Goal: Task Accomplishment & Management: Manage account settings

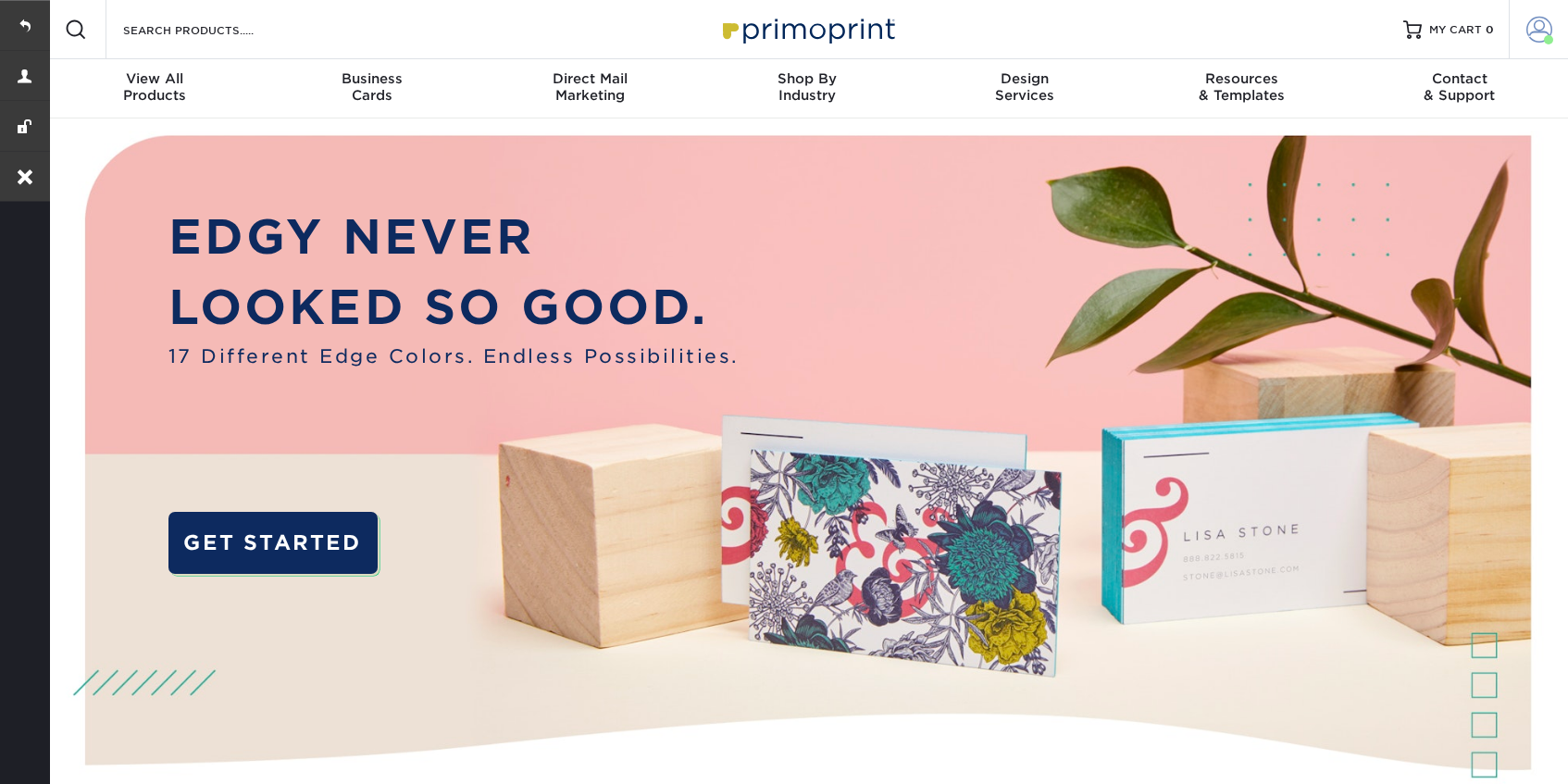
click at [1539, 26] on span at bounding box center [1540, 30] width 26 height 26
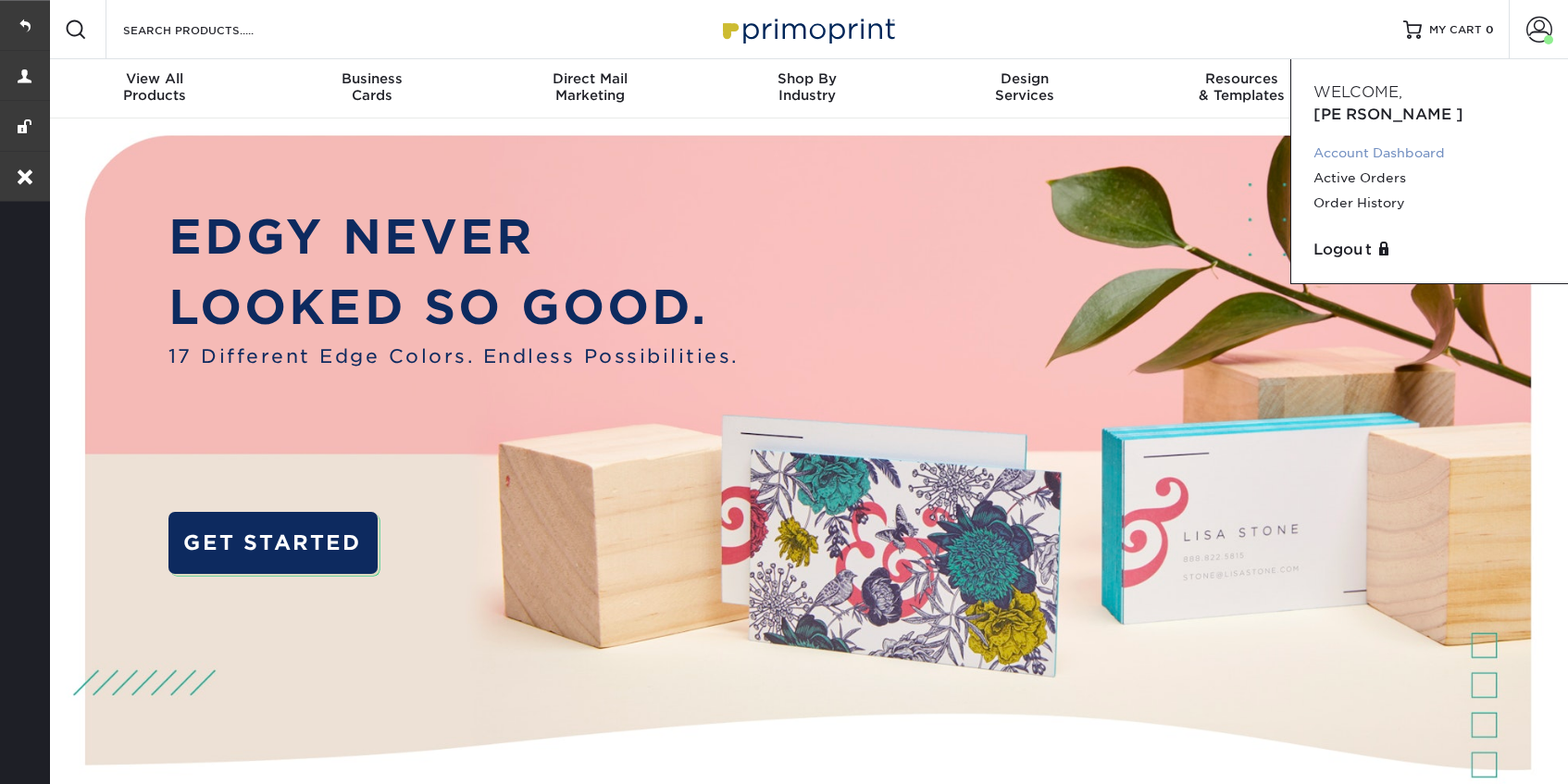
click at [1395, 141] on link "Account Dashboard" at bounding box center [1429, 153] width 232 height 25
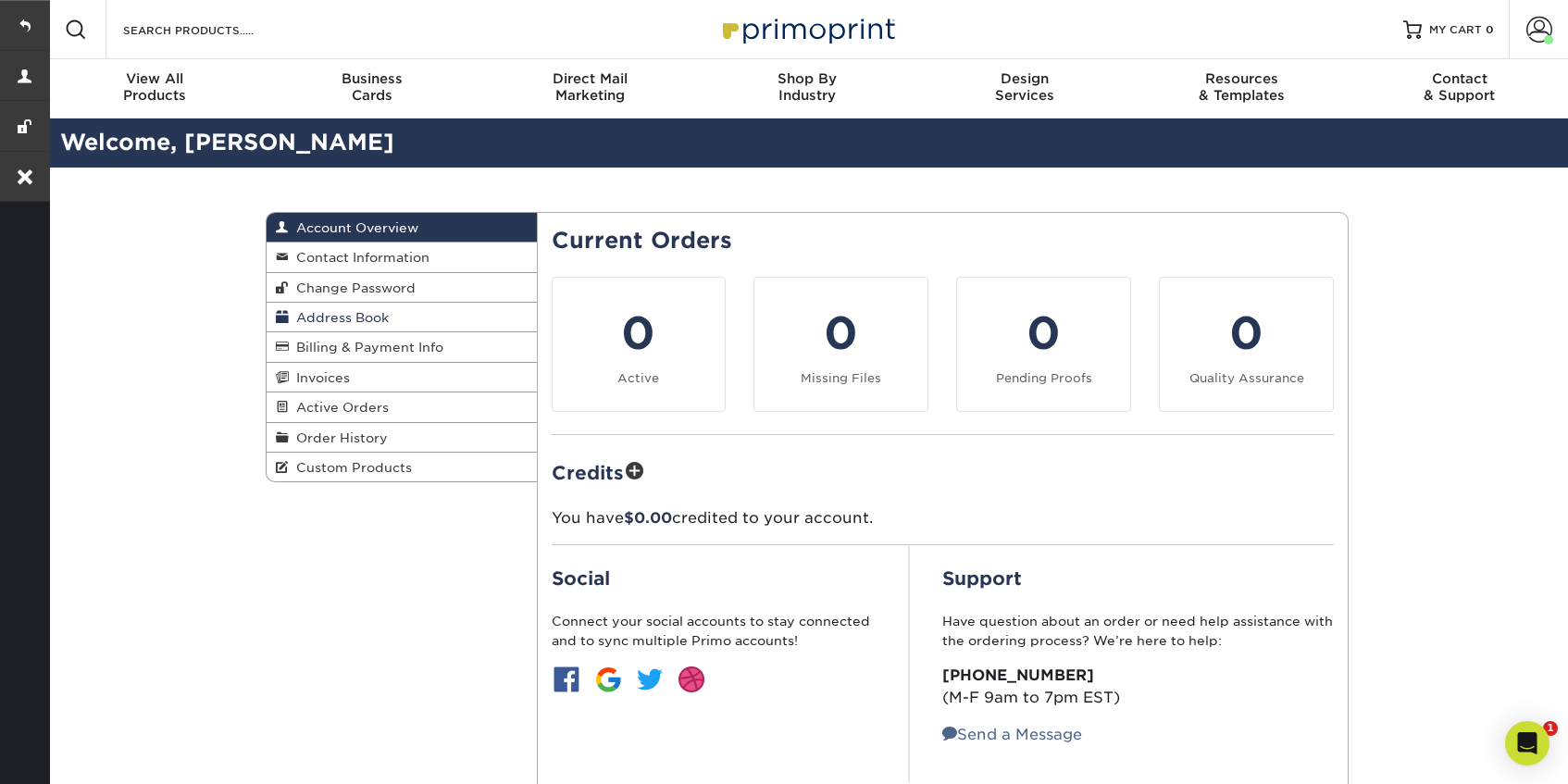
click at [337, 320] on span "Address Book" at bounding box center [338, 318] width 100 height 15
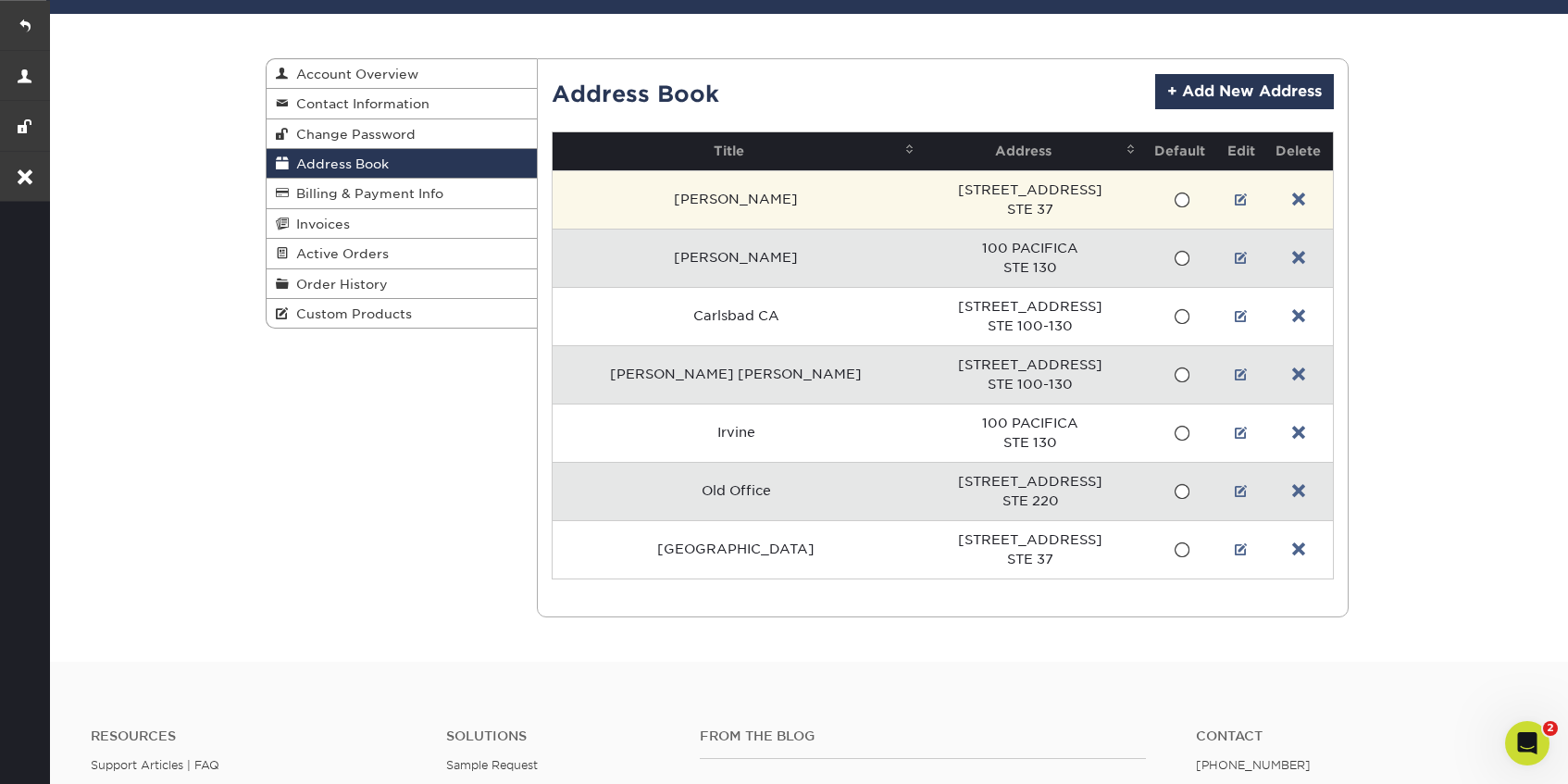
scroll to position [159, 0]
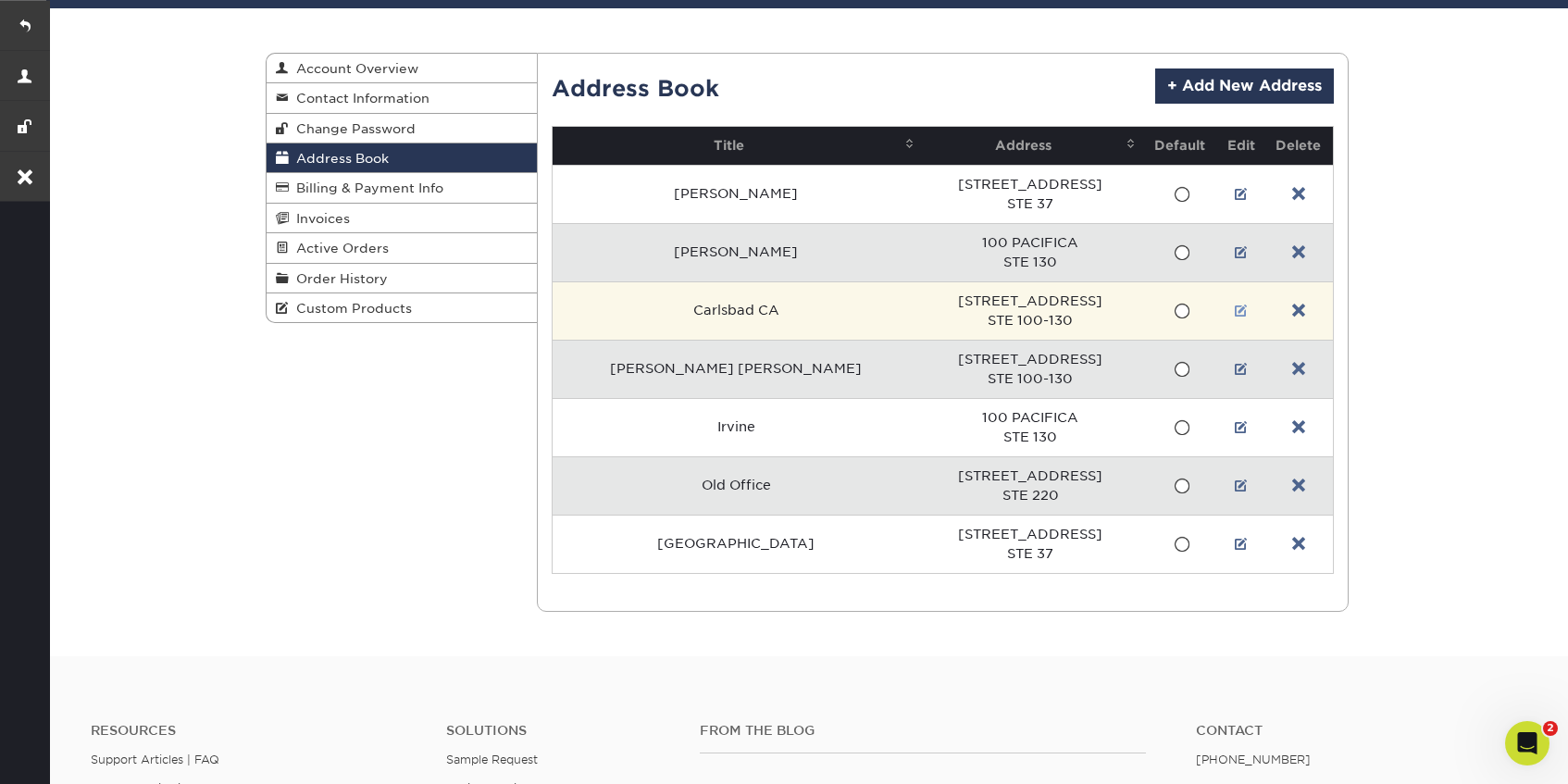
click at [1243, 314] on link at bounding box center [1242, 311] width 13 height 15
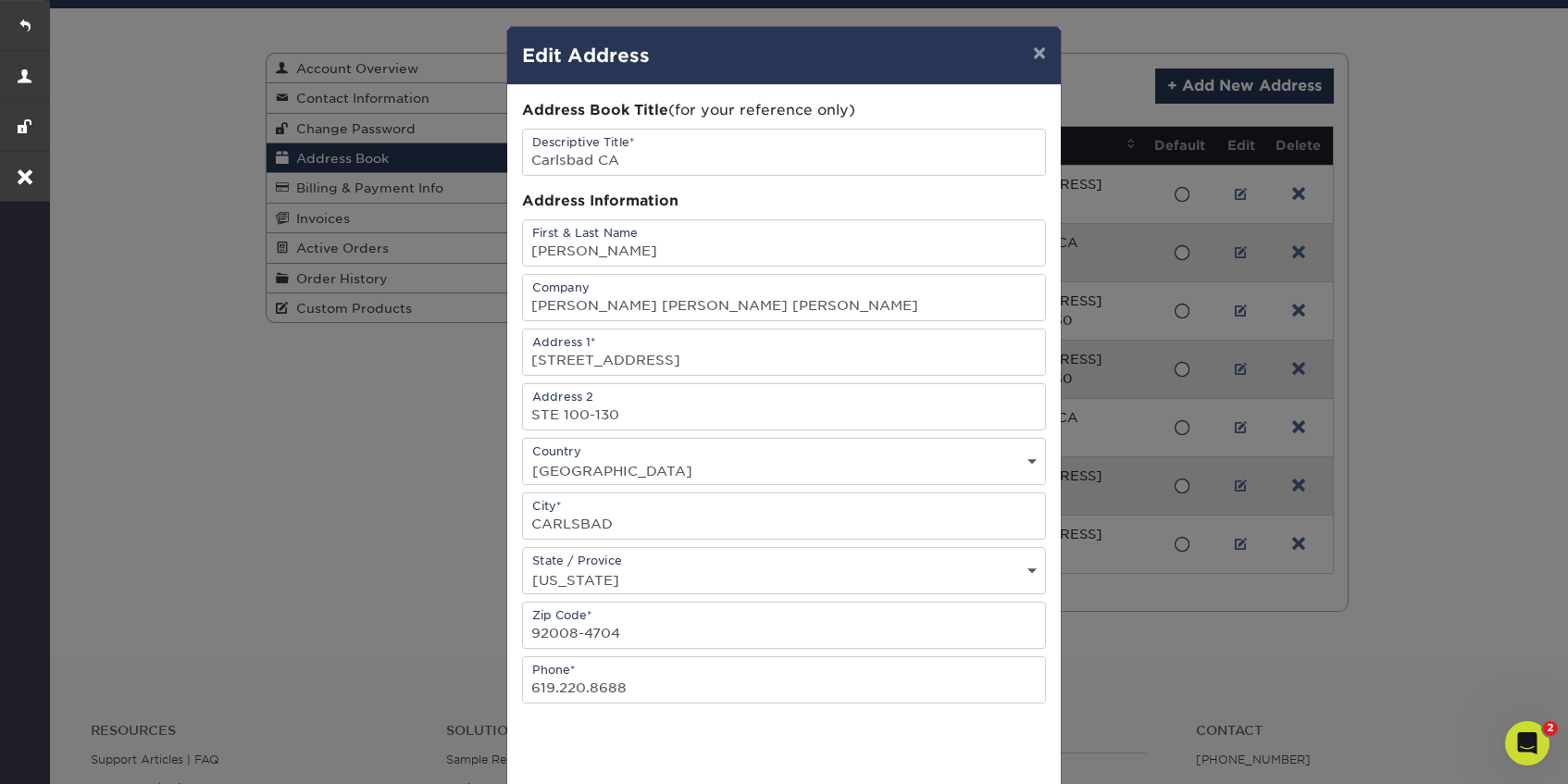
click at [1417, 329] on div "× Edit Address Address Book Title (for your reference only) Descriptive Title* …" at bounding box center [784, 392] width 1568 height 784
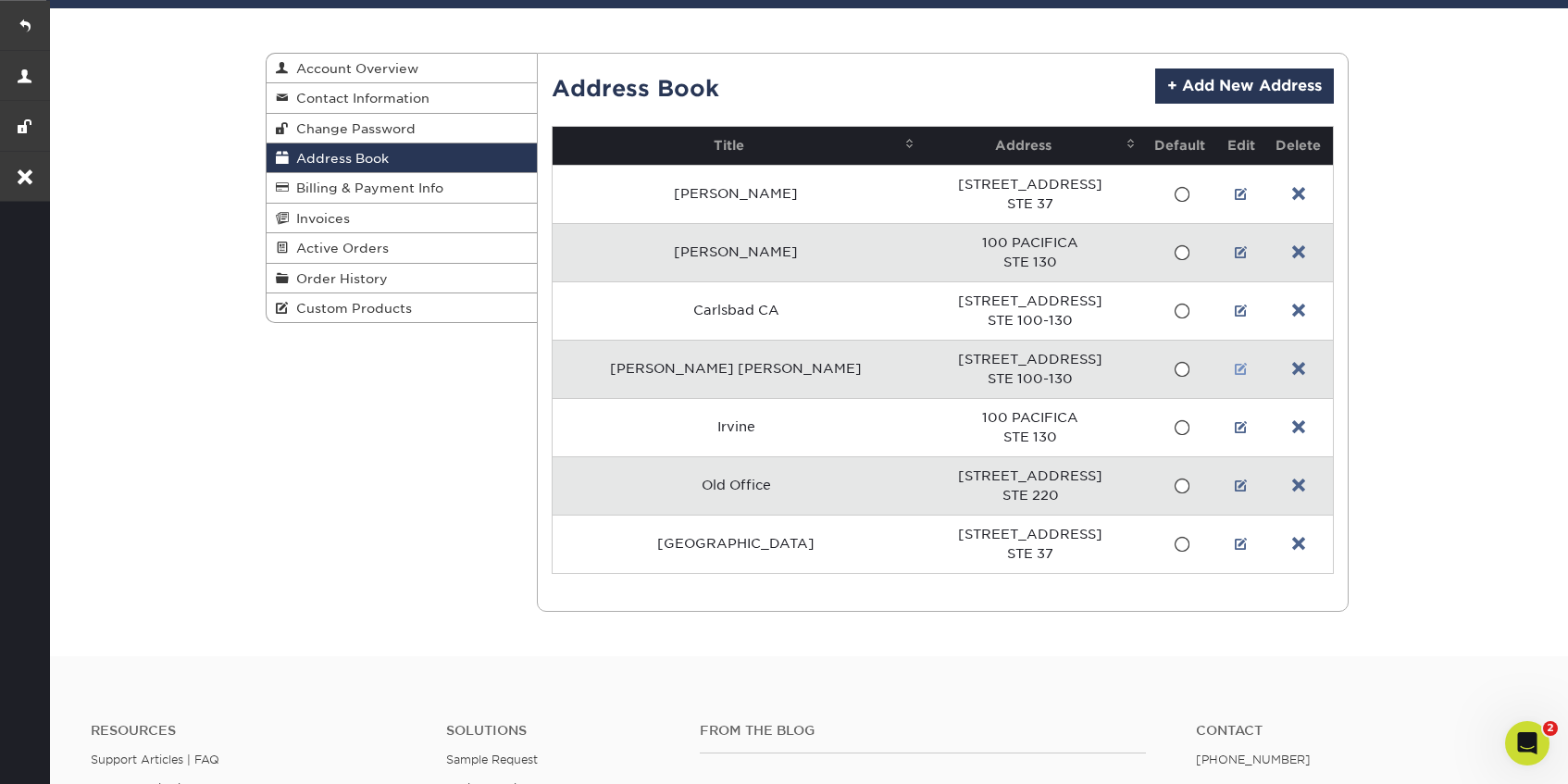
click at [1244, 369] on link at bounding box center [1242, 369] width 13 height 15
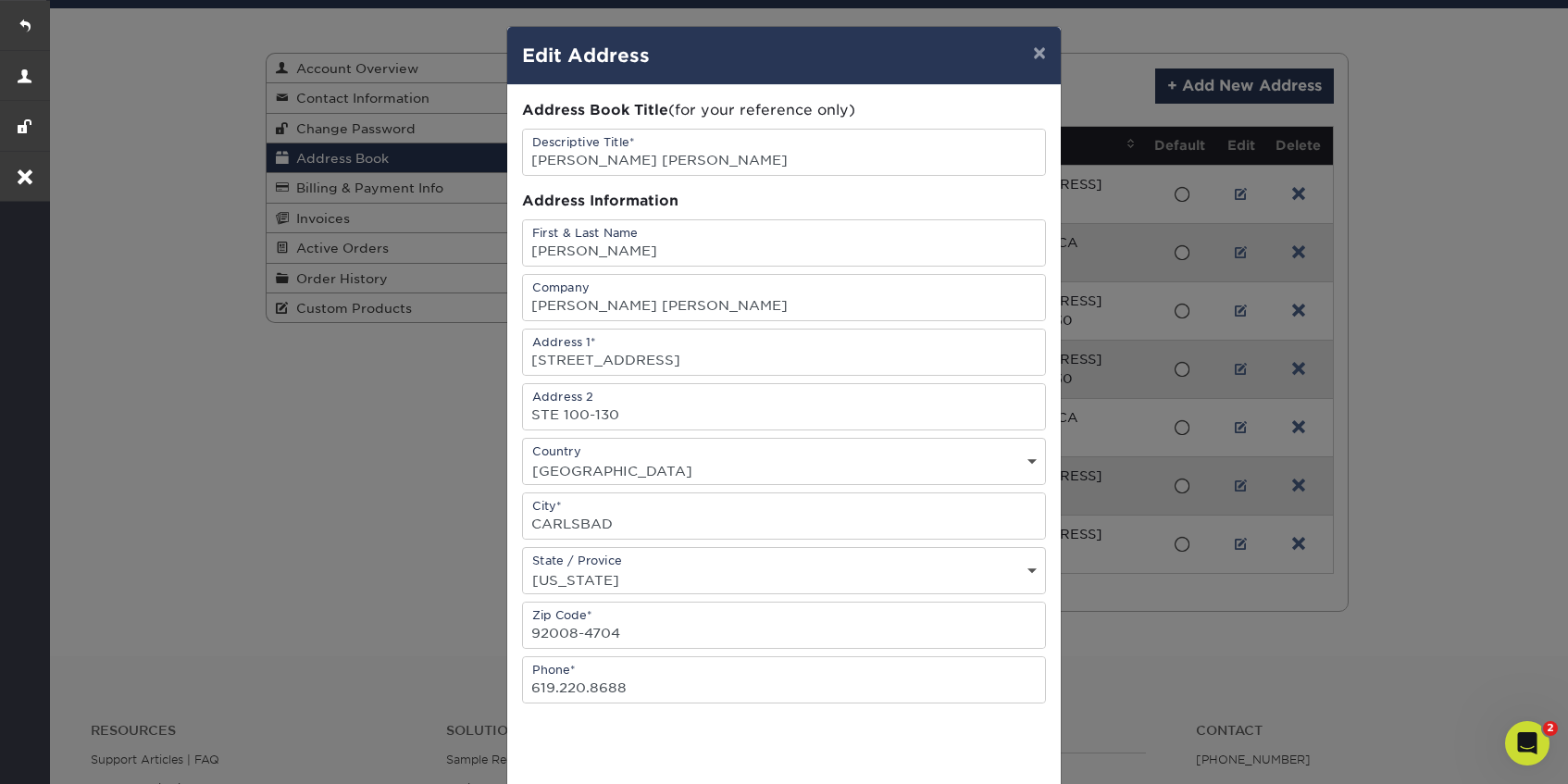
click at [1389, 343] on div "× Edit Address Address Book Title (for your reference only) Descriptive Title* …" at bounding box center [784, 392] width 1568 height 784
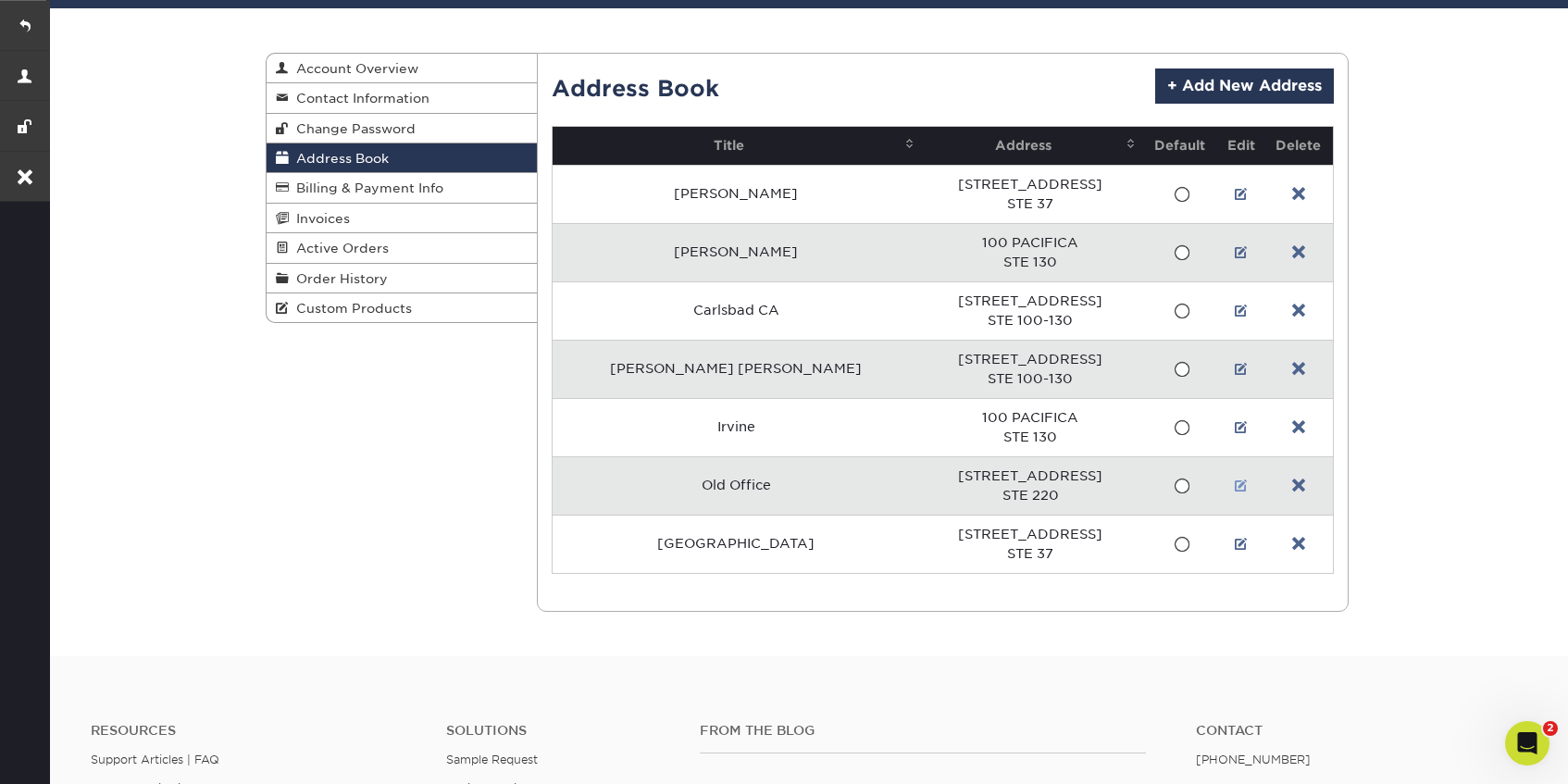
click at [1240, 492] on link at bounding box center [1242, 486] width 13 height 15
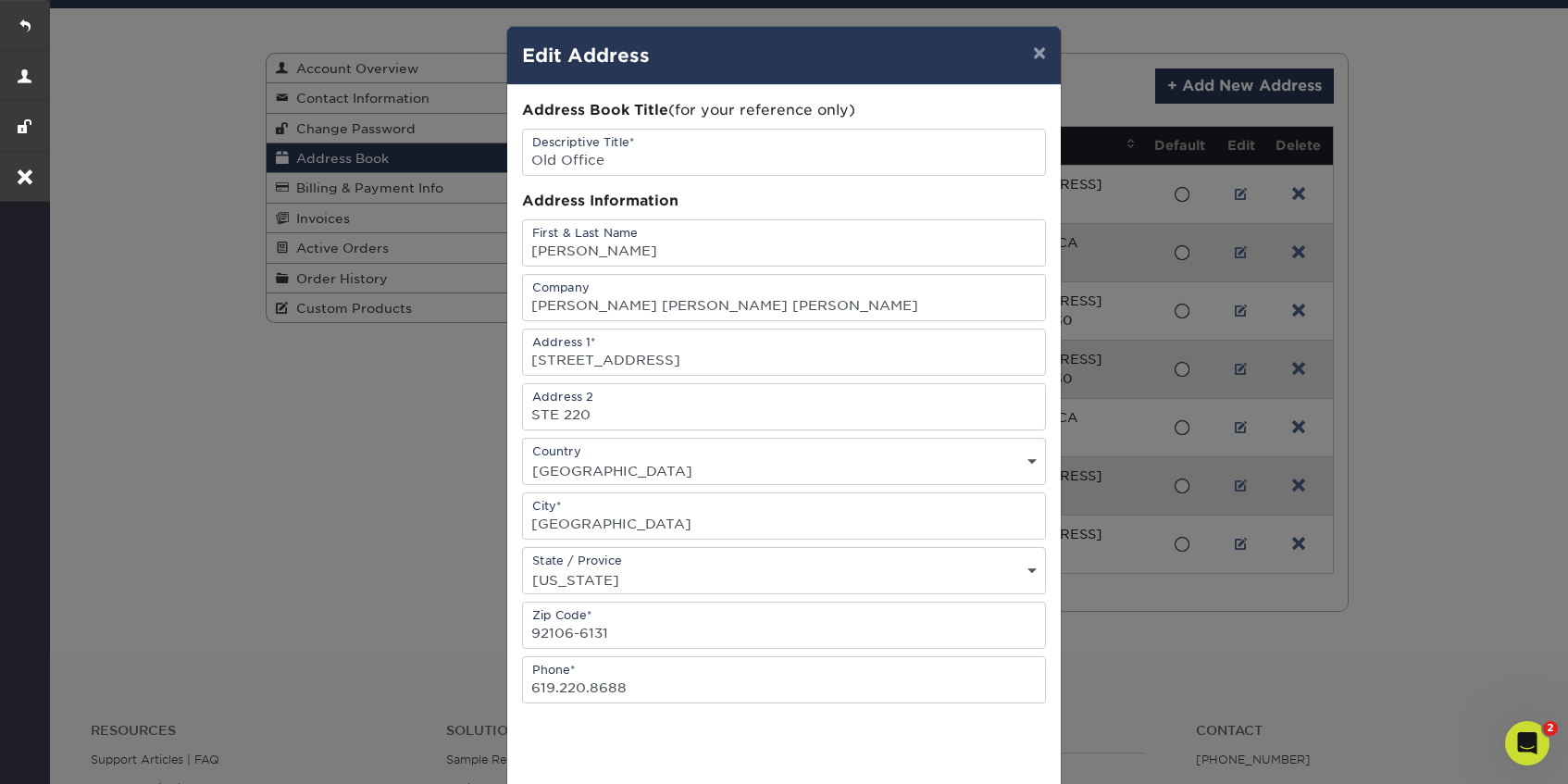
click at [1392, 453] on div "× Edit Address Address Book Title (for your reference only) Descriptive Title* …" at bounding box center [784, 392] width 1568 height 784
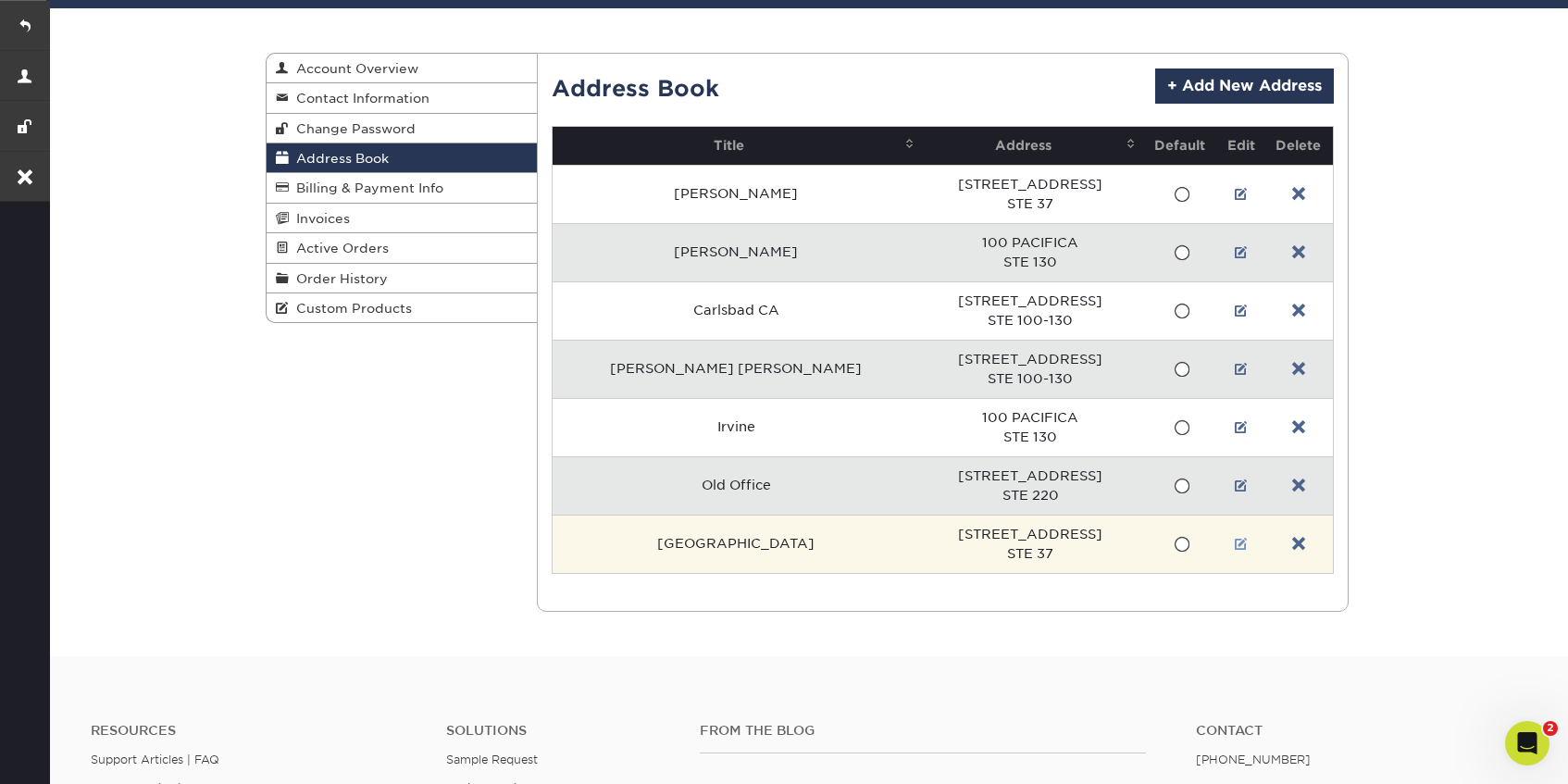
click at [1237, 542] on link at bounding box center [1242, 544] width 13 height 15
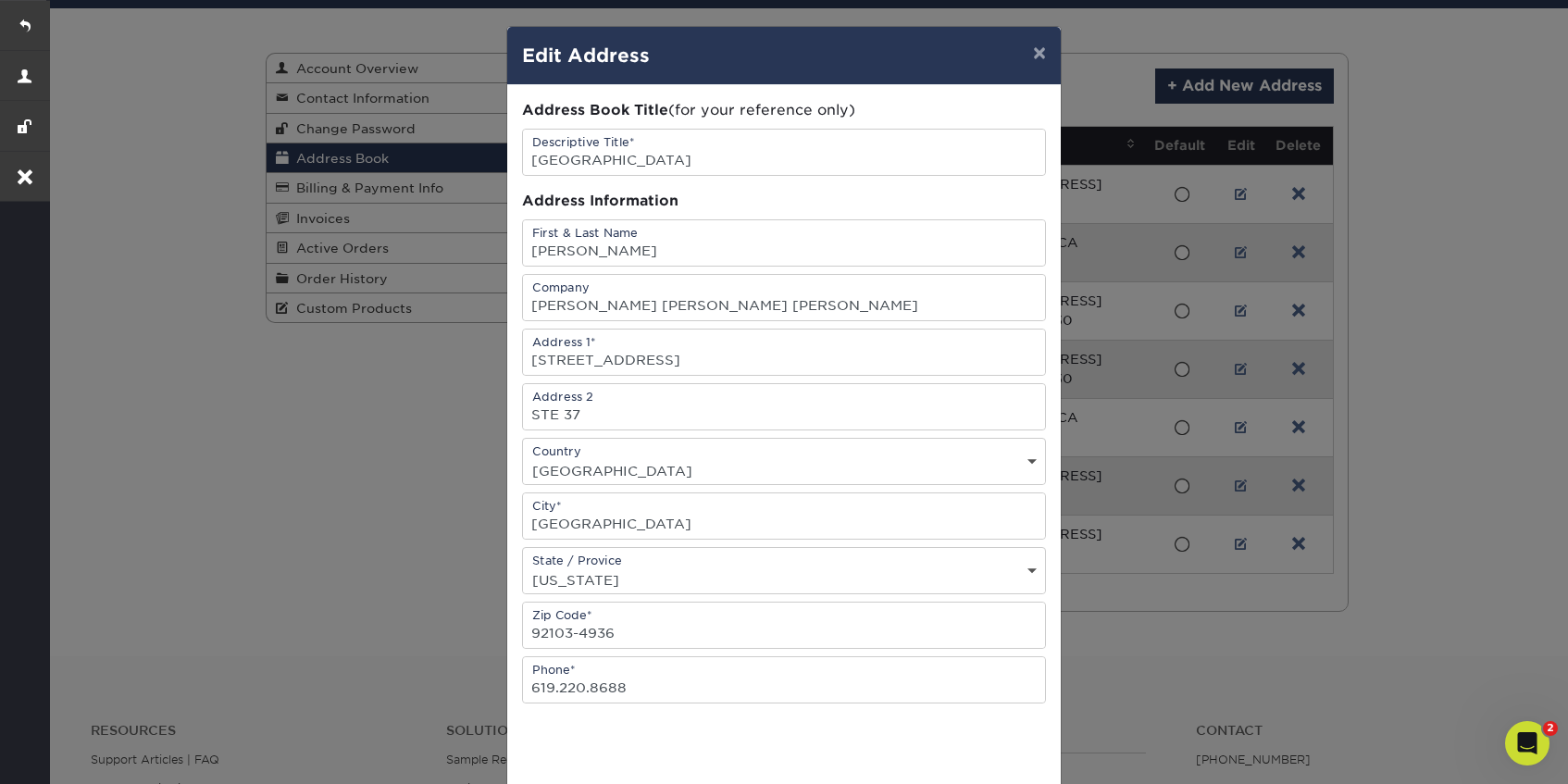
click at [1401, 483] on div "× Edit Address Address Book Title (for your reference only) Descriptive Title* …" at bounding box center [784, 392] width 1568 height 784
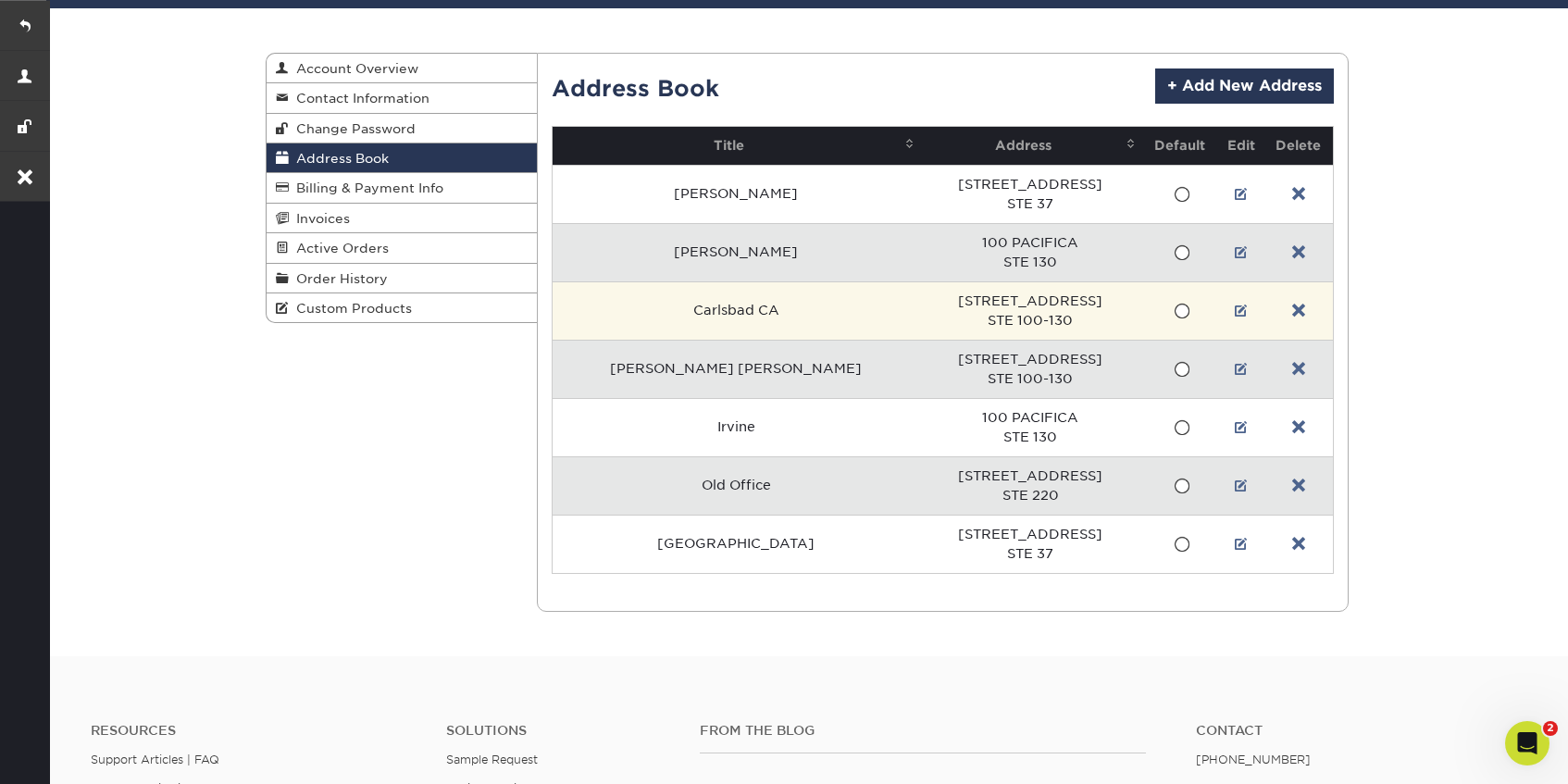
click at [1237, 322] on td at bounding box center [1241, 310] width 45 height 58
click at [1238, 314] on link at bounding box center [1242, 311] width 13 height 15
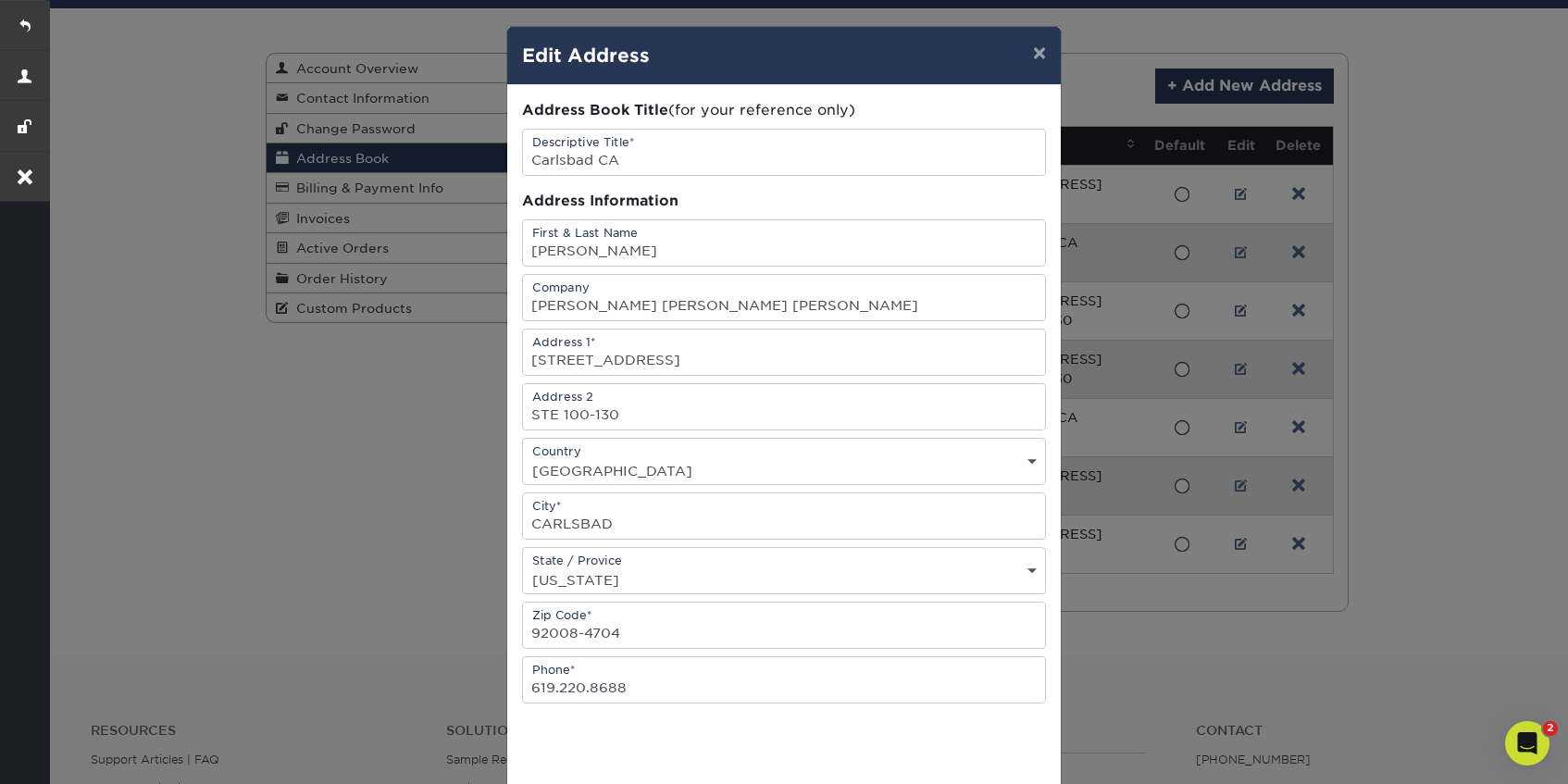
click at [1345, 301] on div "× Edit Address Address Book Title (for your reference only) Descriptive Title* …" at bounding box center [784, 392] width 1568 height 784
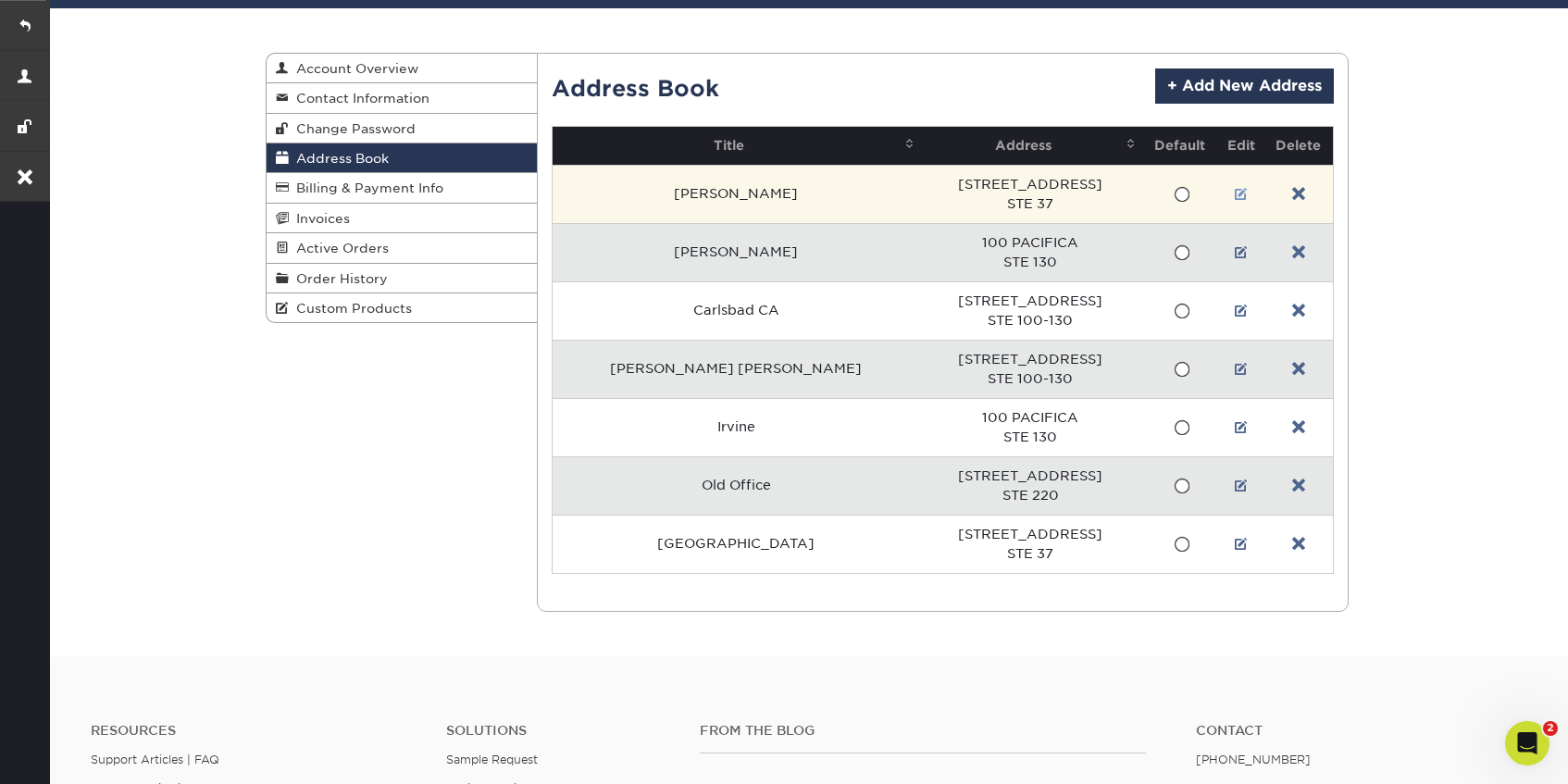
click at [1235, 196] on link at bounding box center [1242, 195] width 13 height 15
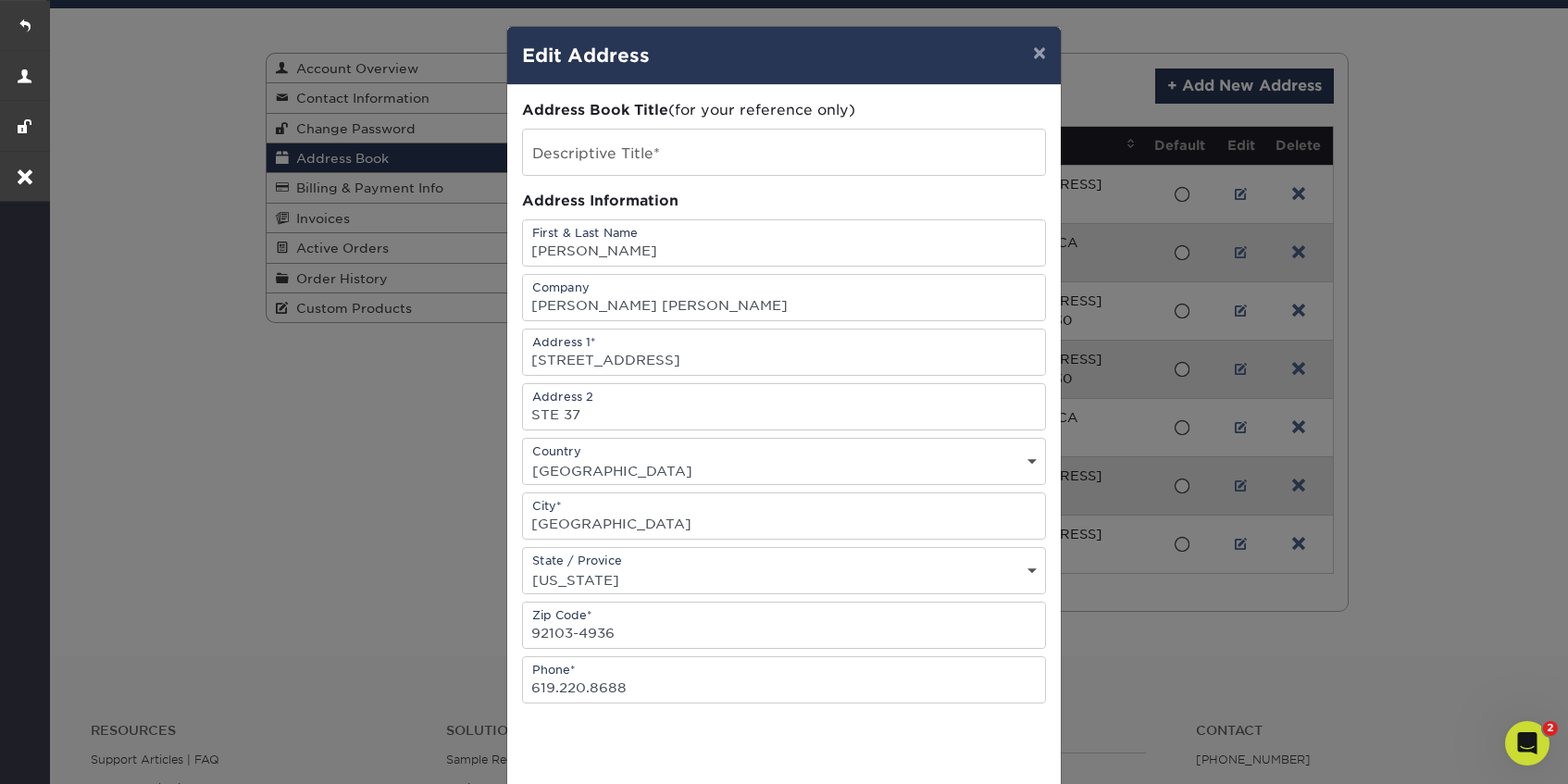
click at [1405, 279] on div "× Edit Address Address Book Title (for your reference only) Descriptive Title* …" at bounding box center [784, 392] width 1568 height 784
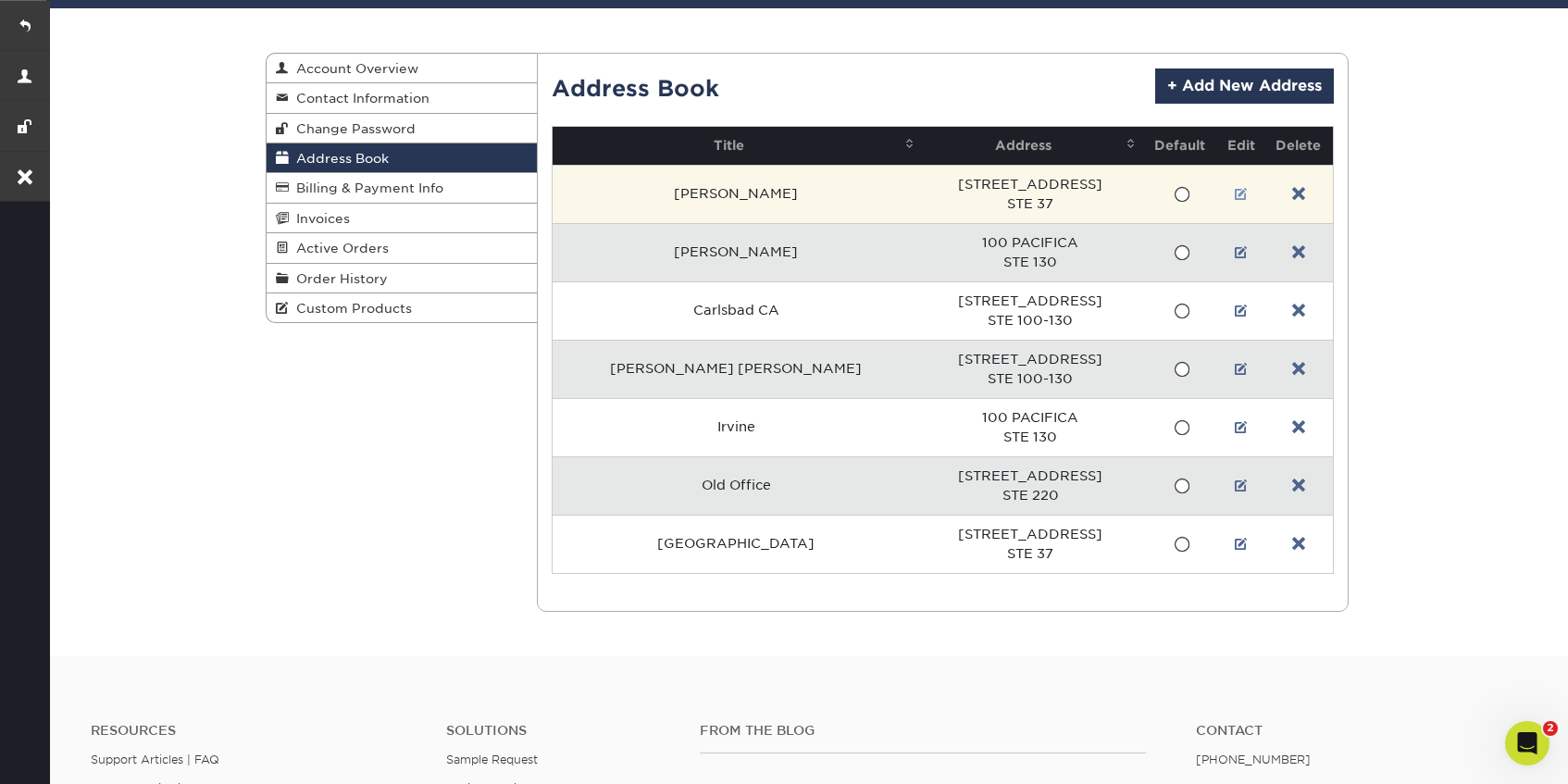
click at [1235, 196] on link at bounding box center [1242, 195] width 13 height 15
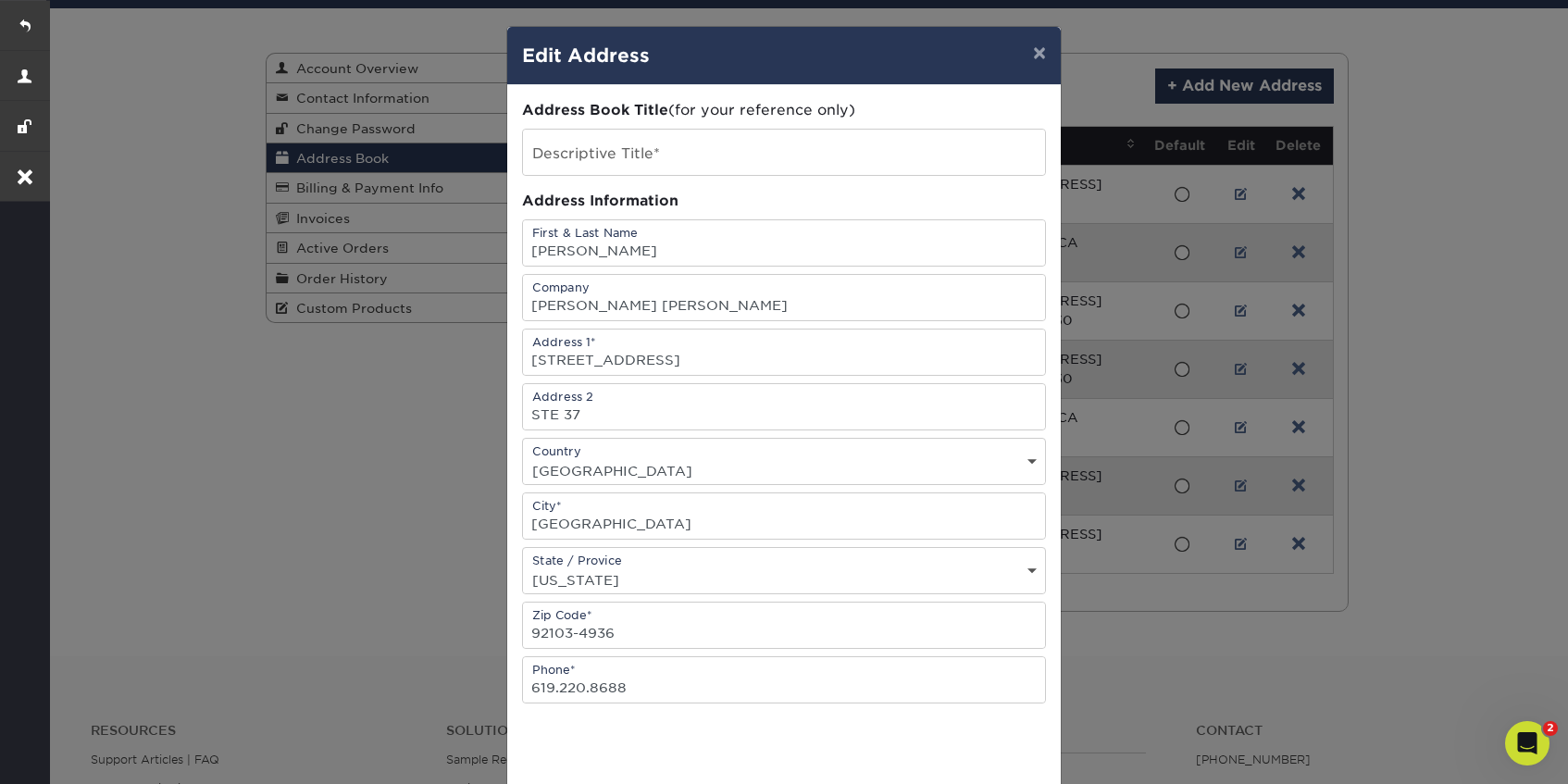
click at [1419, 293] on div "× Edit Address Address Book Title (for your reference only) Descriptive Title* …" at bounding box center [784, 392] width 1568 height 784
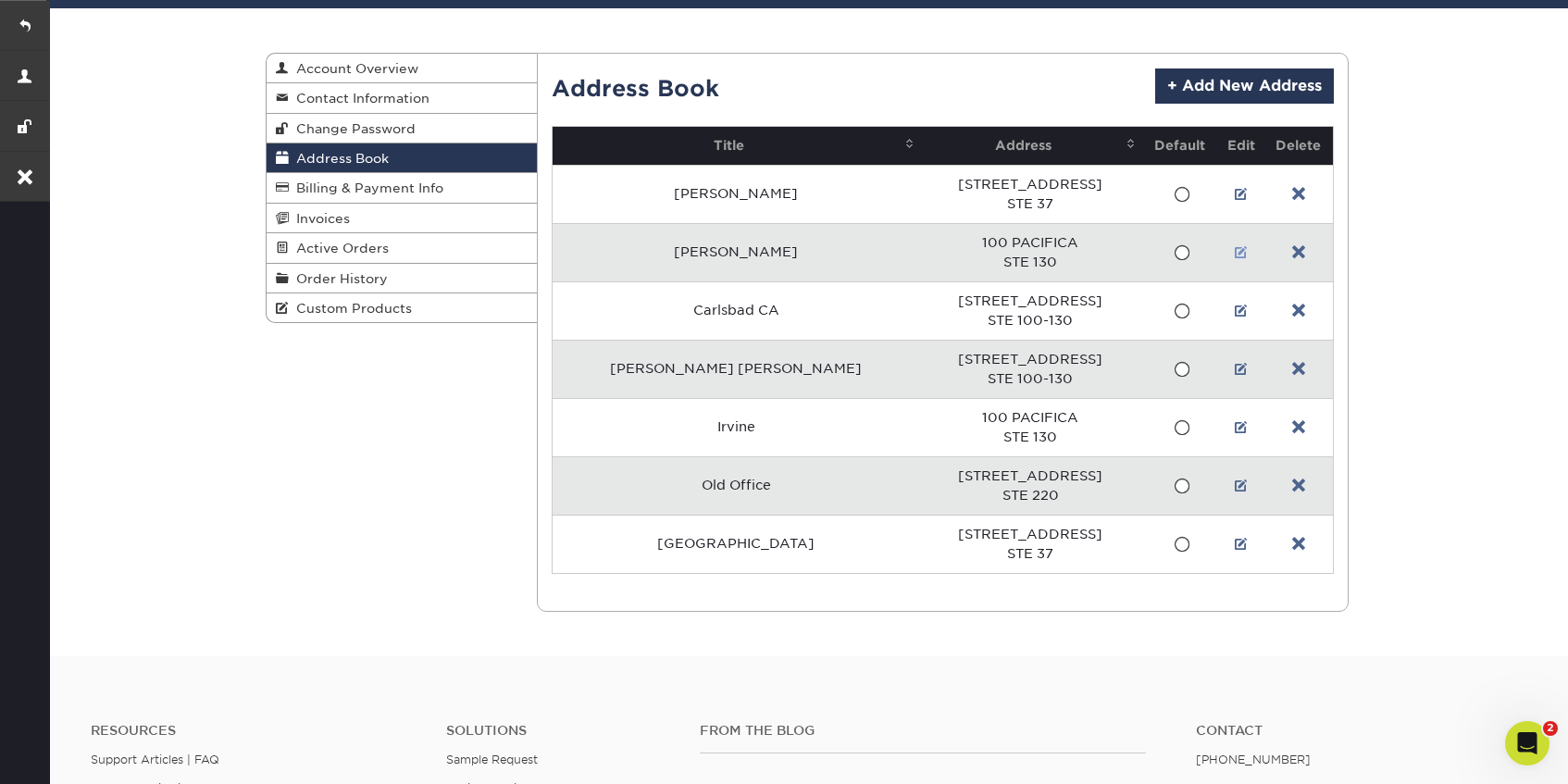
click at [1238, 251] on link at bounding box center [1242, 253] width 13 height 15
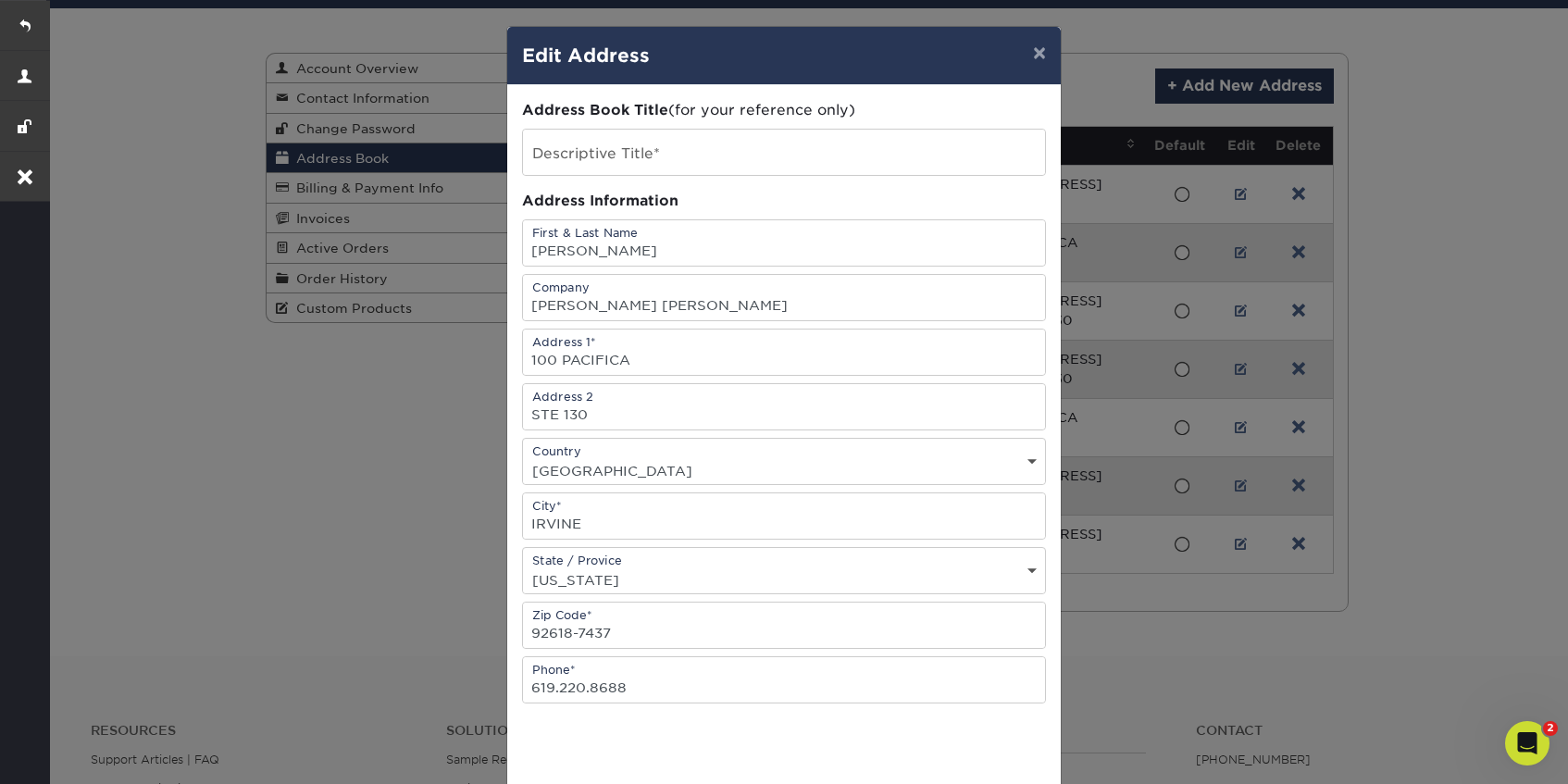
click at [1428, 309] on div "× Edit Address Address Book Title (for your reference only) Descriptive Title* …" at bounding box center [784, 392] width 1568 height 784
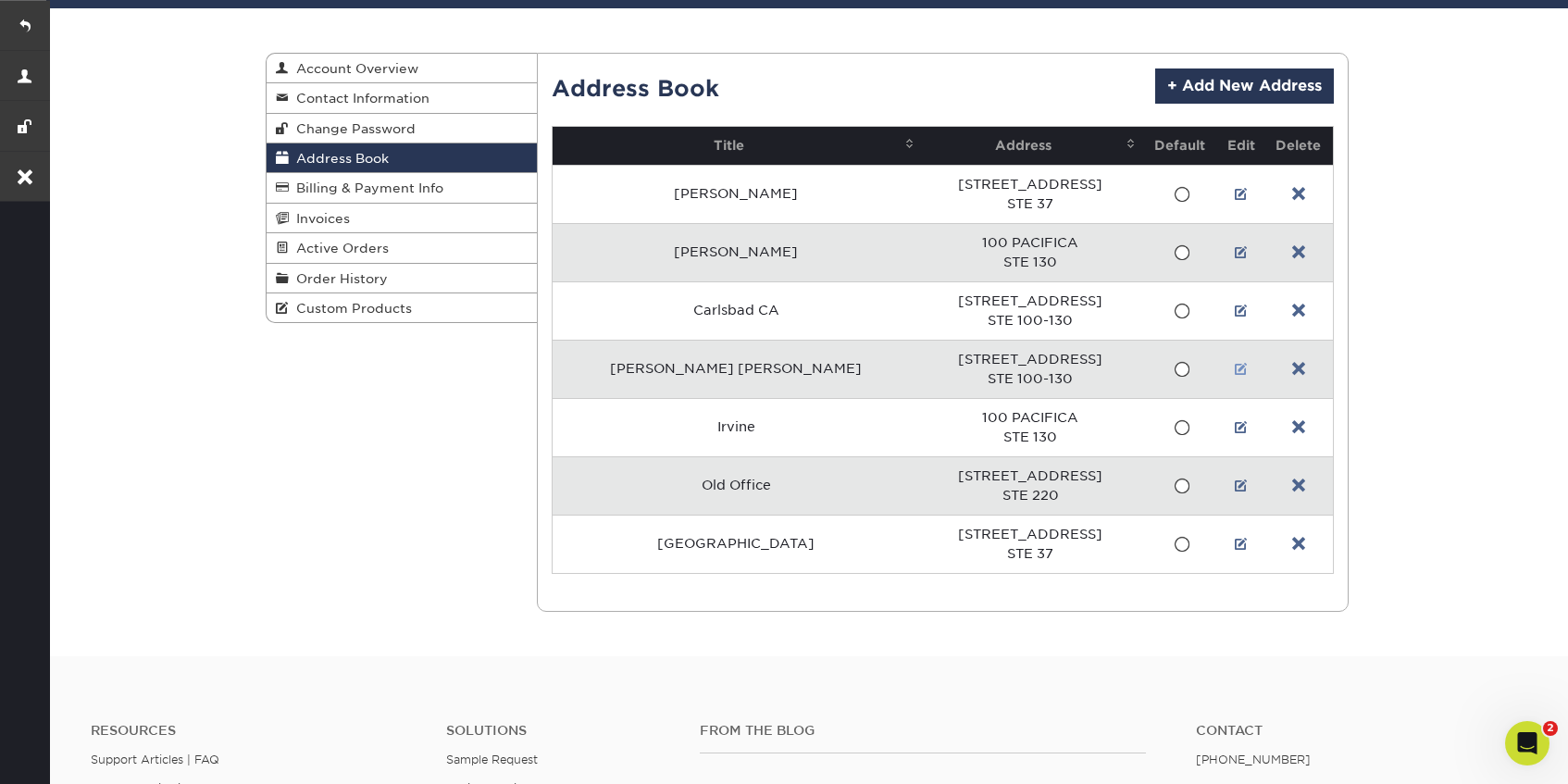
click at [1236, 368] on link at bounding box center [1242, 369] width 13 height 15
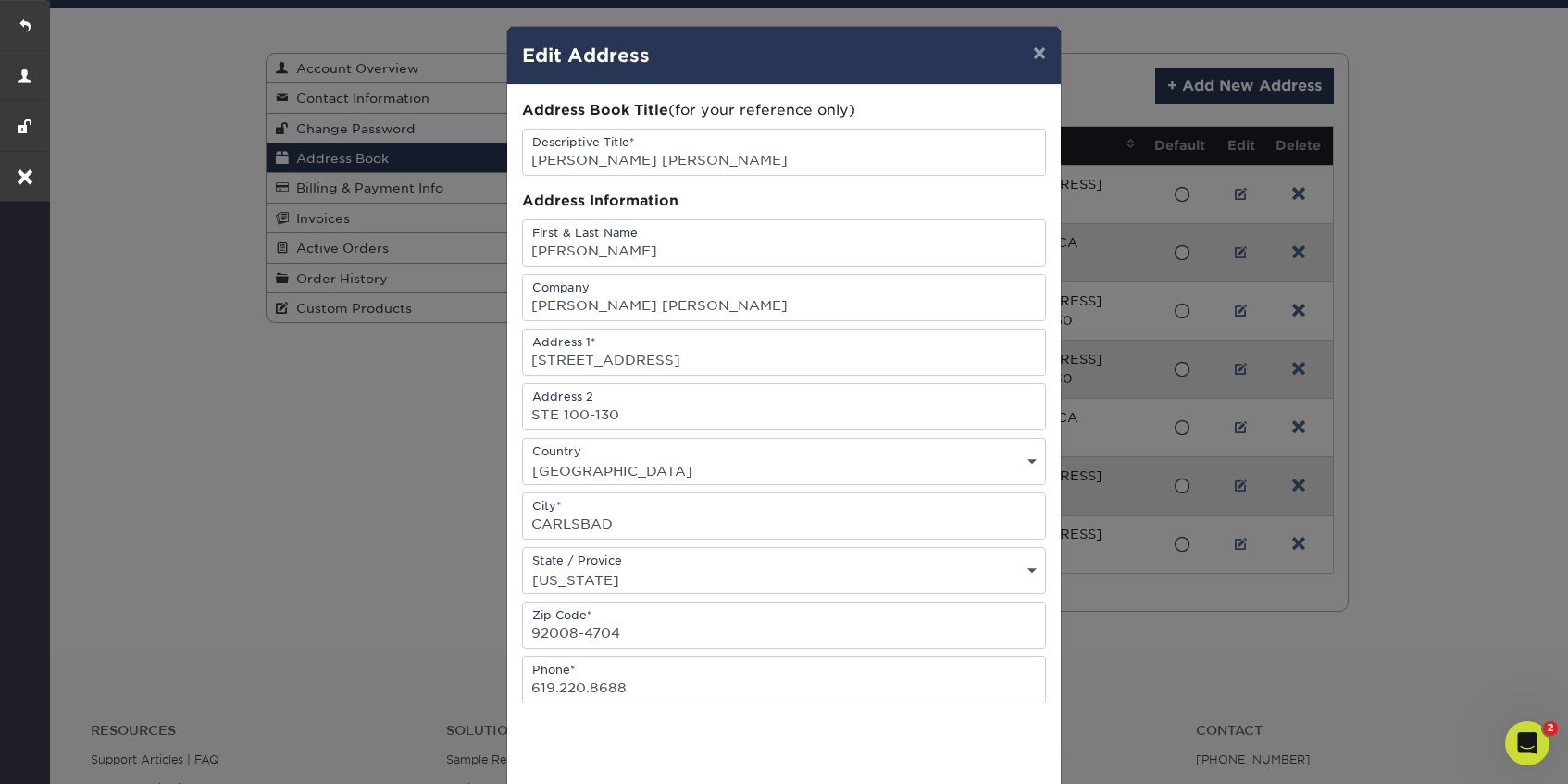
click at [1382, 415] on div "× Edit Address Address Book Title (for your reference only) Descriptive Title* …" at bounding box center [784, 392] width 1568 height 784
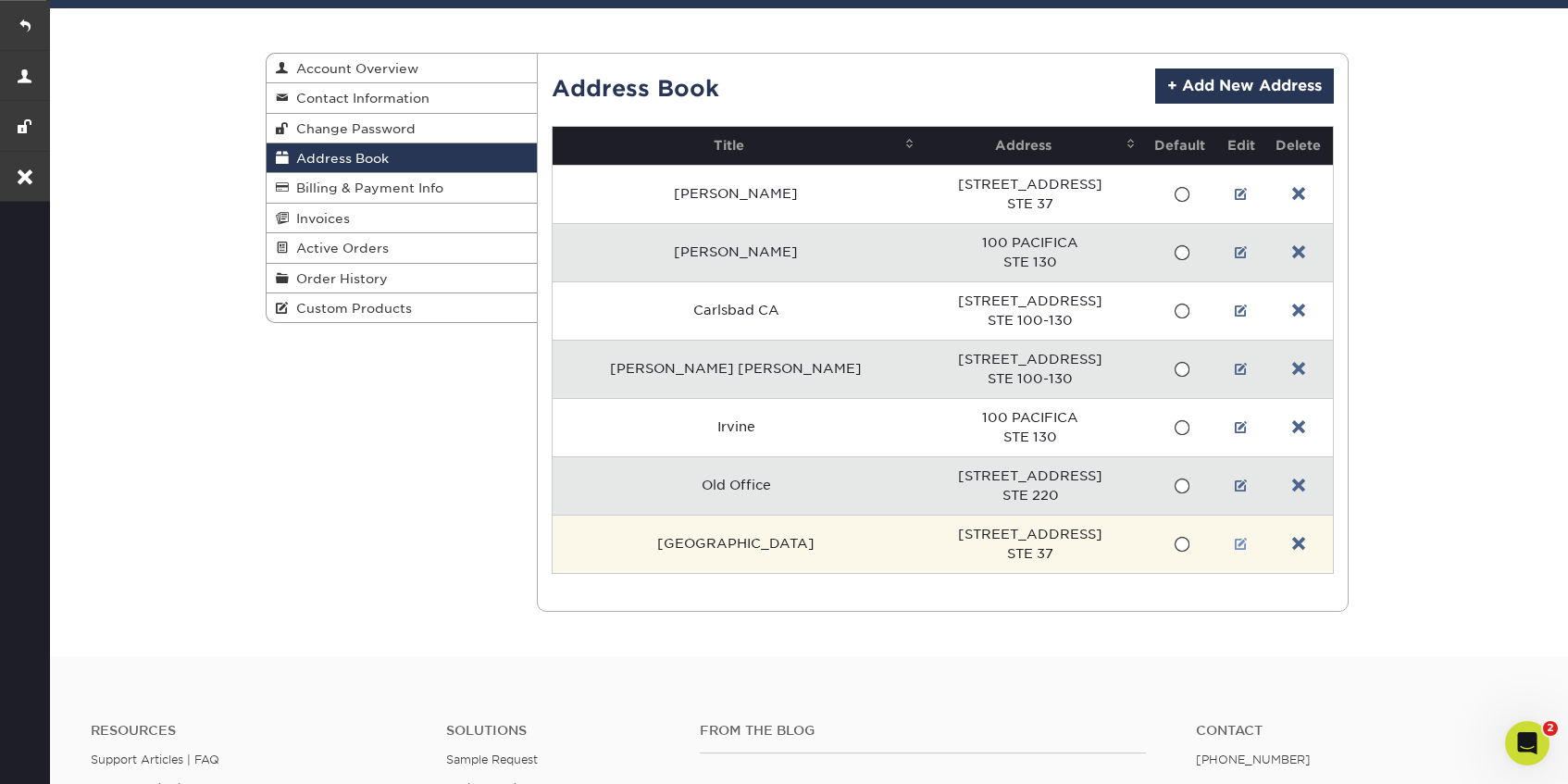
click at [1238, 542] on link at bounding box center [1242, 544] width 13 height 15
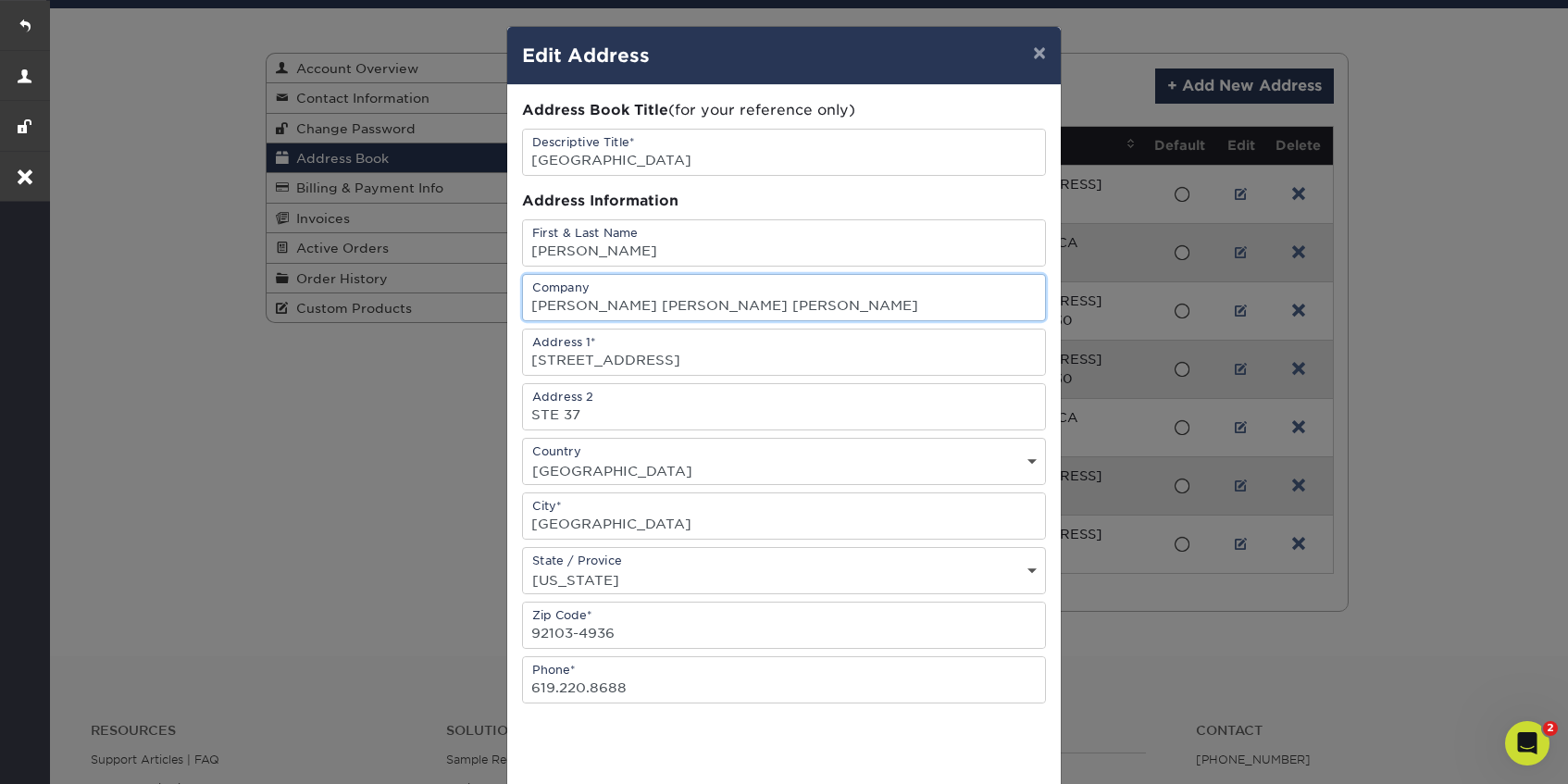
scroll to position [0, 0]
drag, startPoint x: 659, startPoint y: 307, endPoint x: 736, endPoint y: 306, distance: 77.0
click at [736, 306] on input "Driscoll Anderson Reynolds" at bounding box center [783, 297] width 522 height 45
drag, startPoint x: 724, startPoint y: 306, endPoint x: 663, endPoint y: 306, distance: 61.0
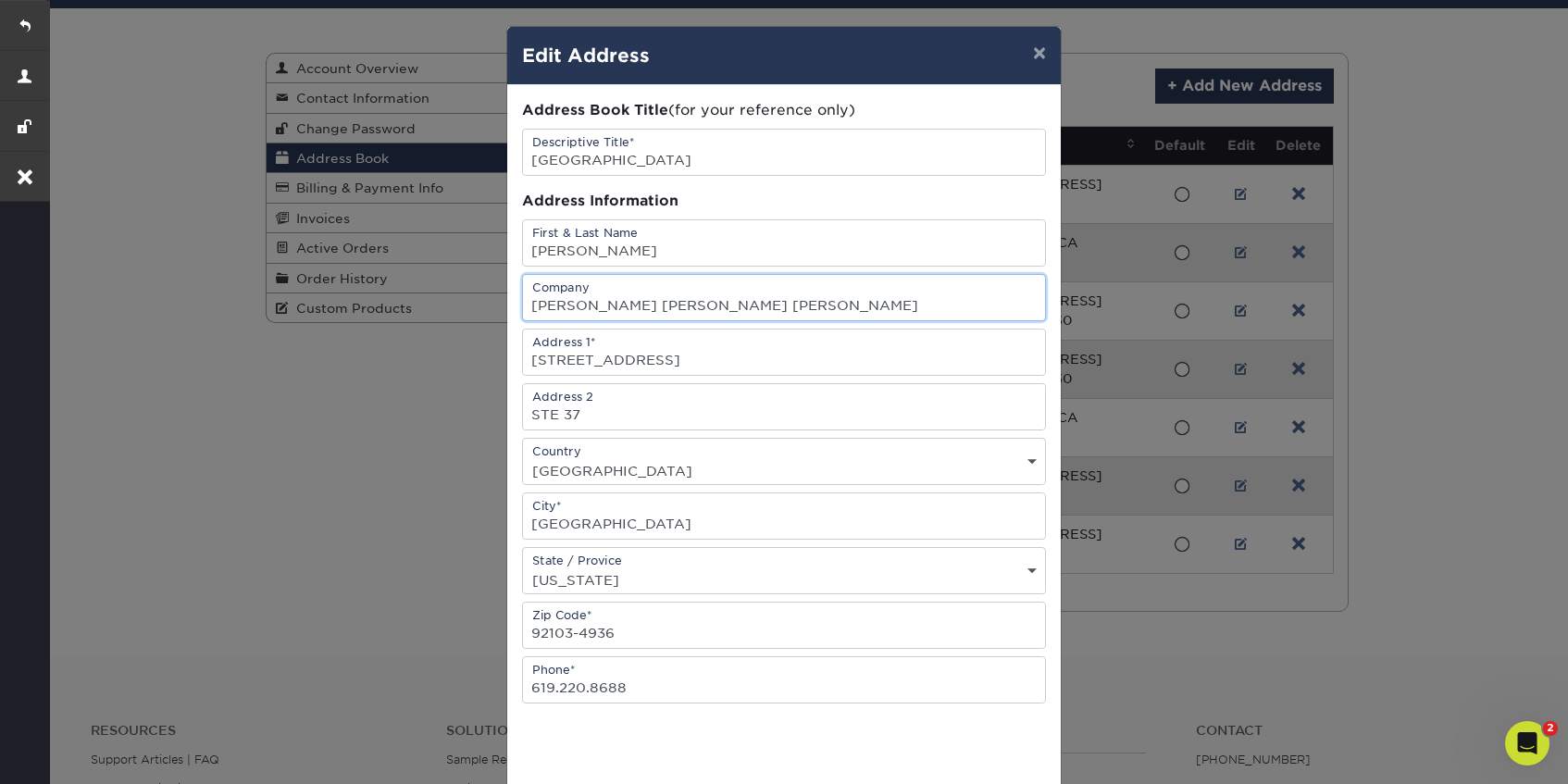
click at [663, 306] on input "Driscoll Anderson Reynolds" at bounding box center [783, 297] width 522 height 45
paste input "ard"
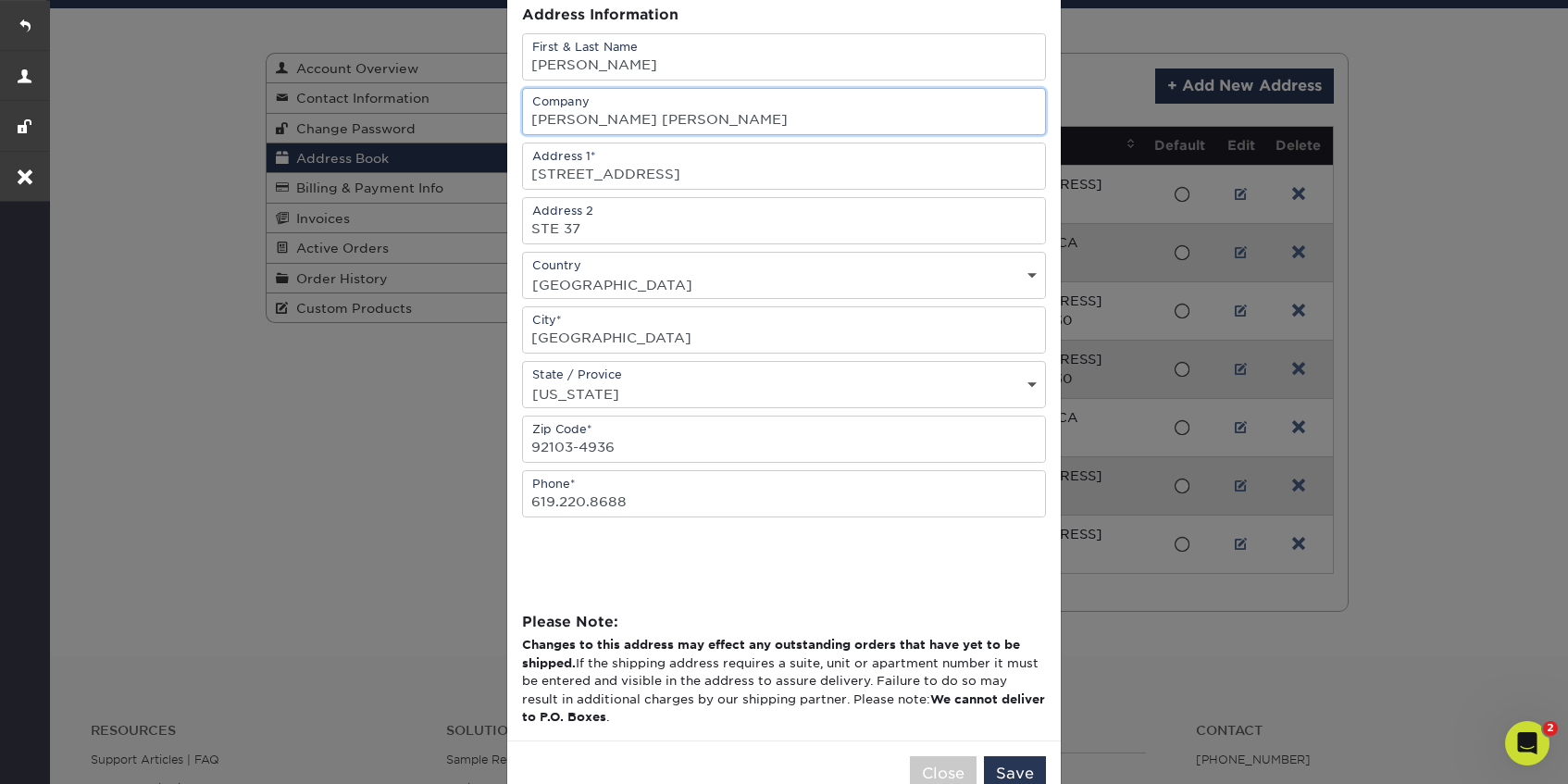
scroll to position [235, 0]
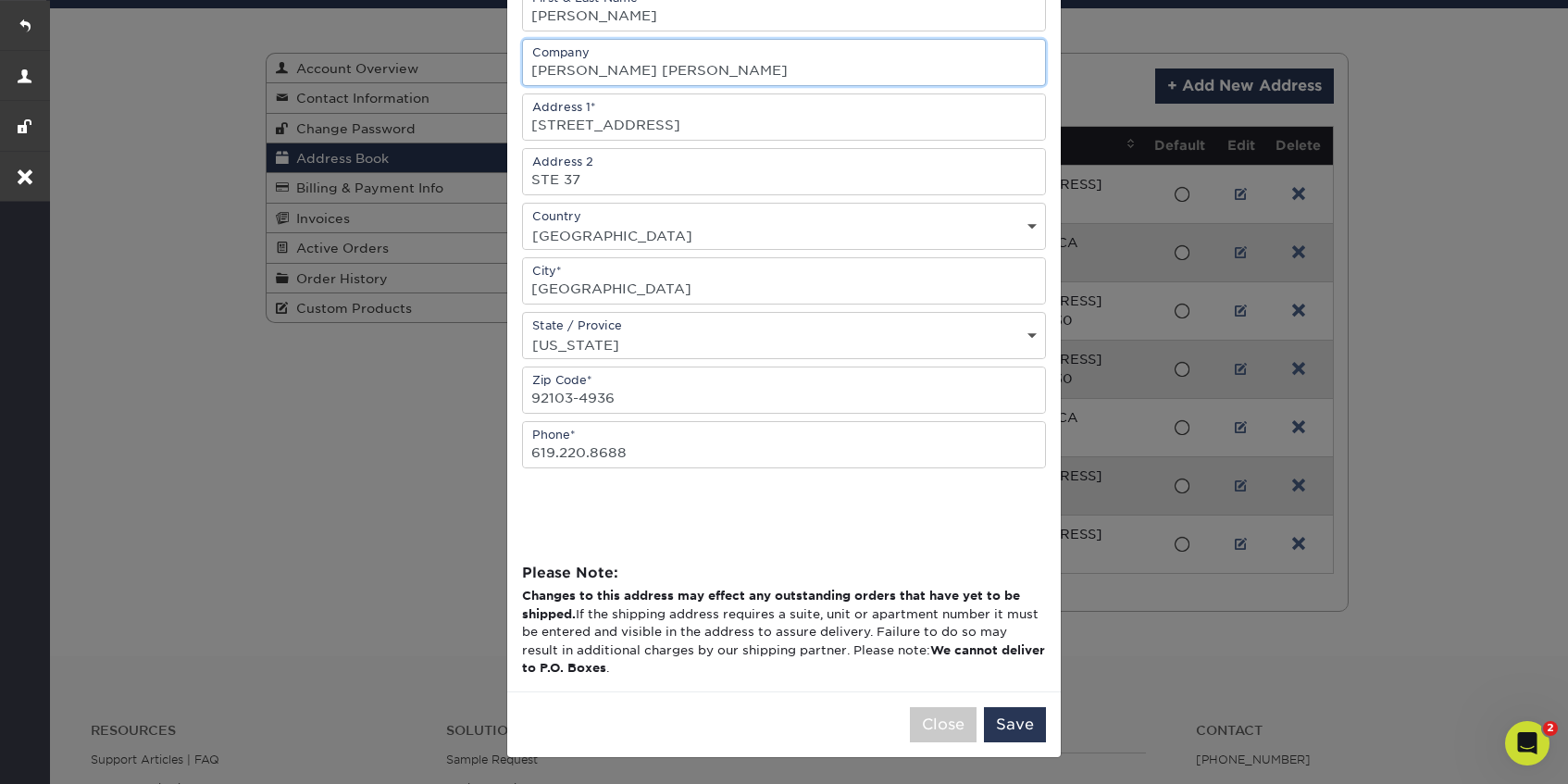
type input "[PERSON_NAME] [PERSON_NAME]"
click at [1011, 725] on button "Save" at bounding box center [1015, 724] width 62 height 35
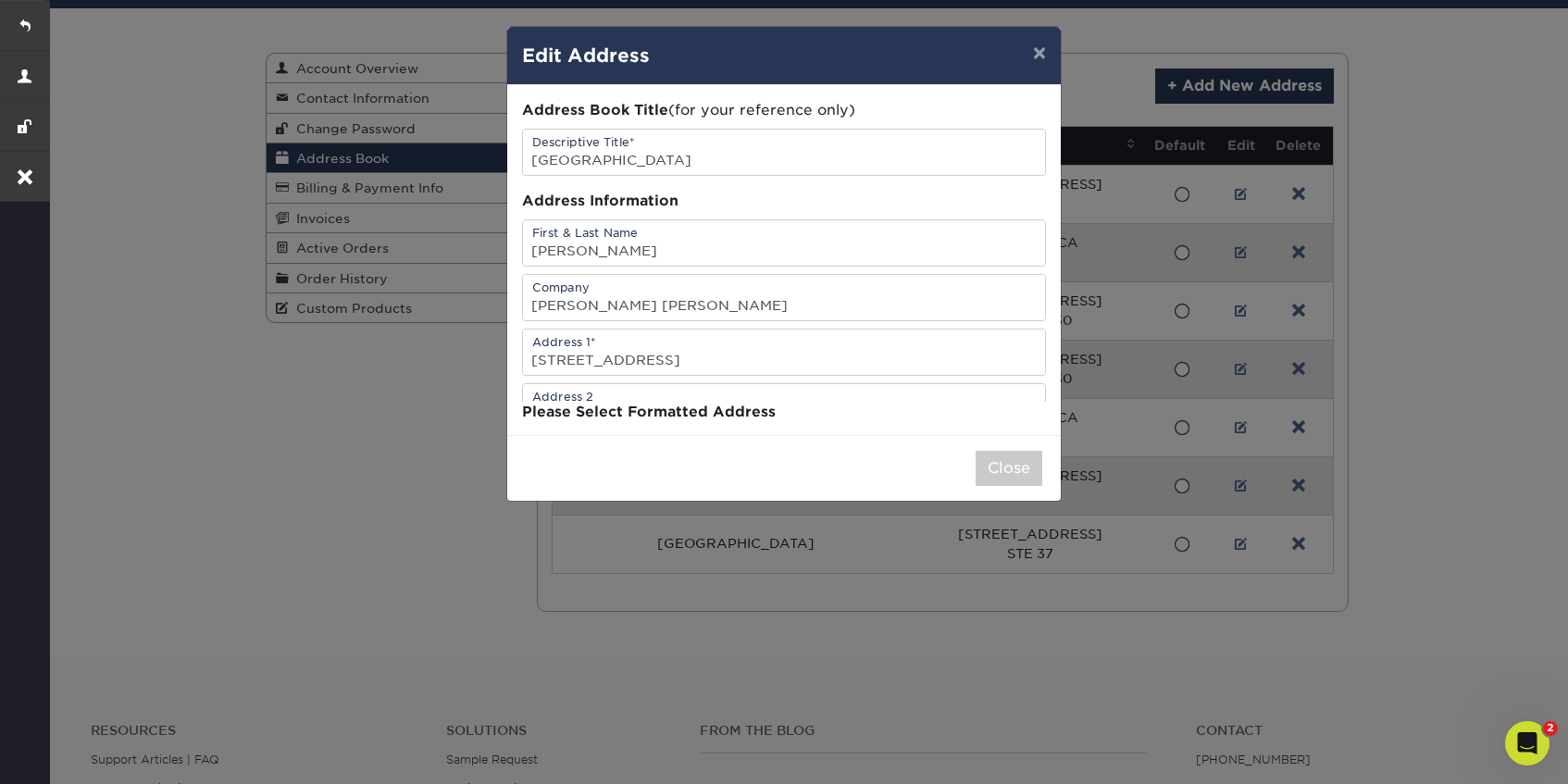
scroll to position [0, 0]
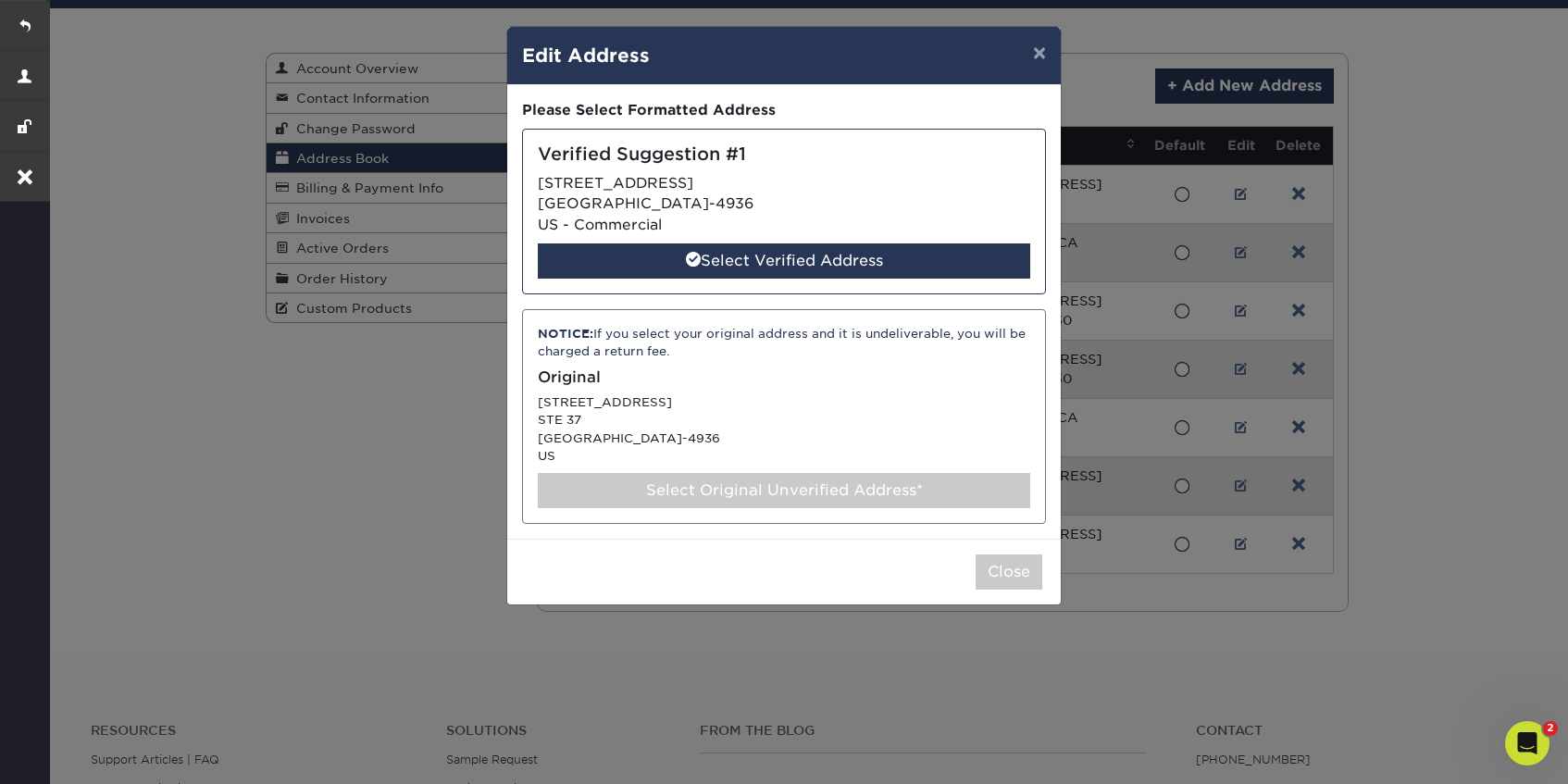
click at [675, 499] on div "Select Original Unverified Address*" at bounding box center [784, 490] width 493 height 35
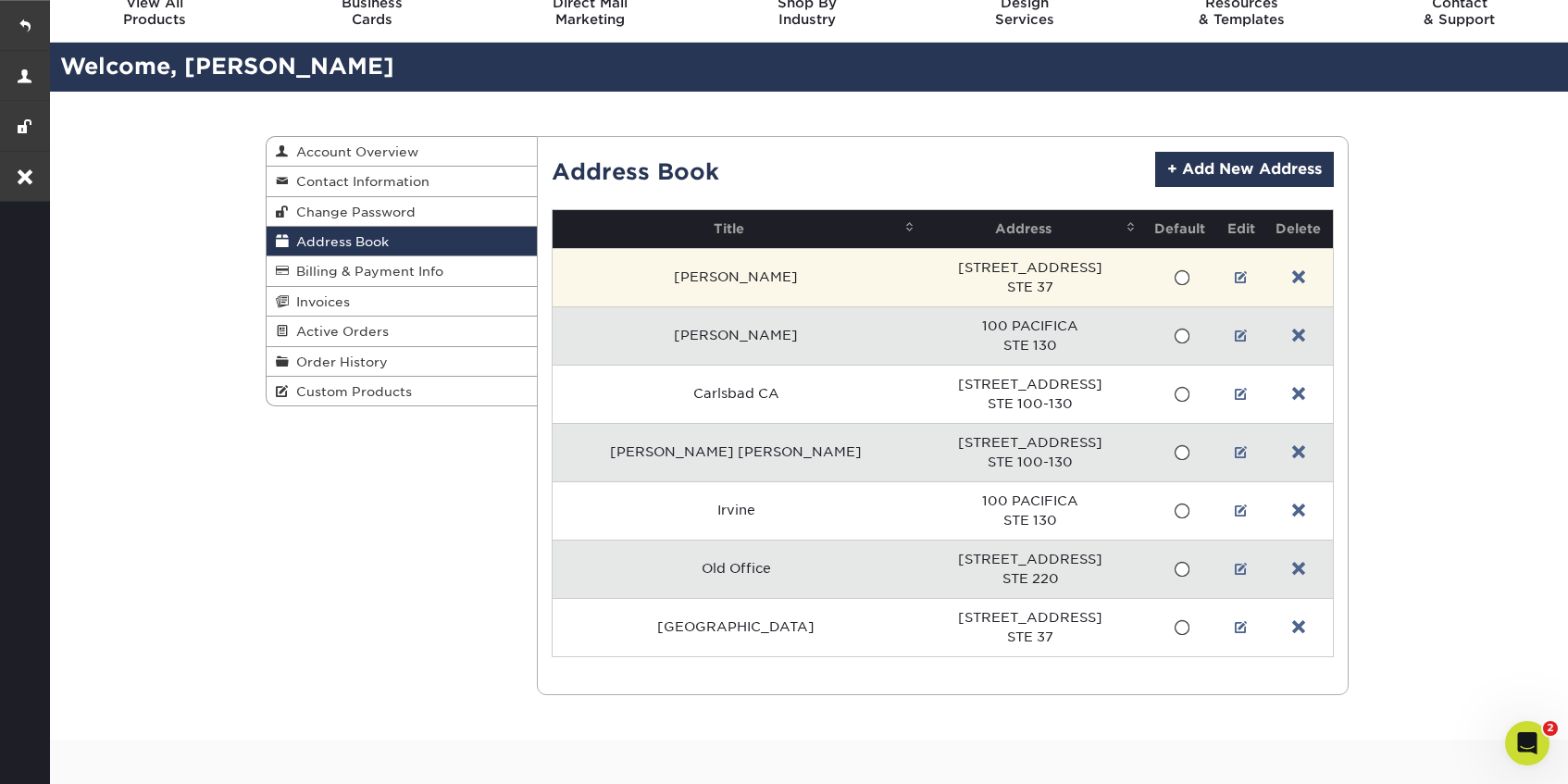
scroll to position [92, 0]
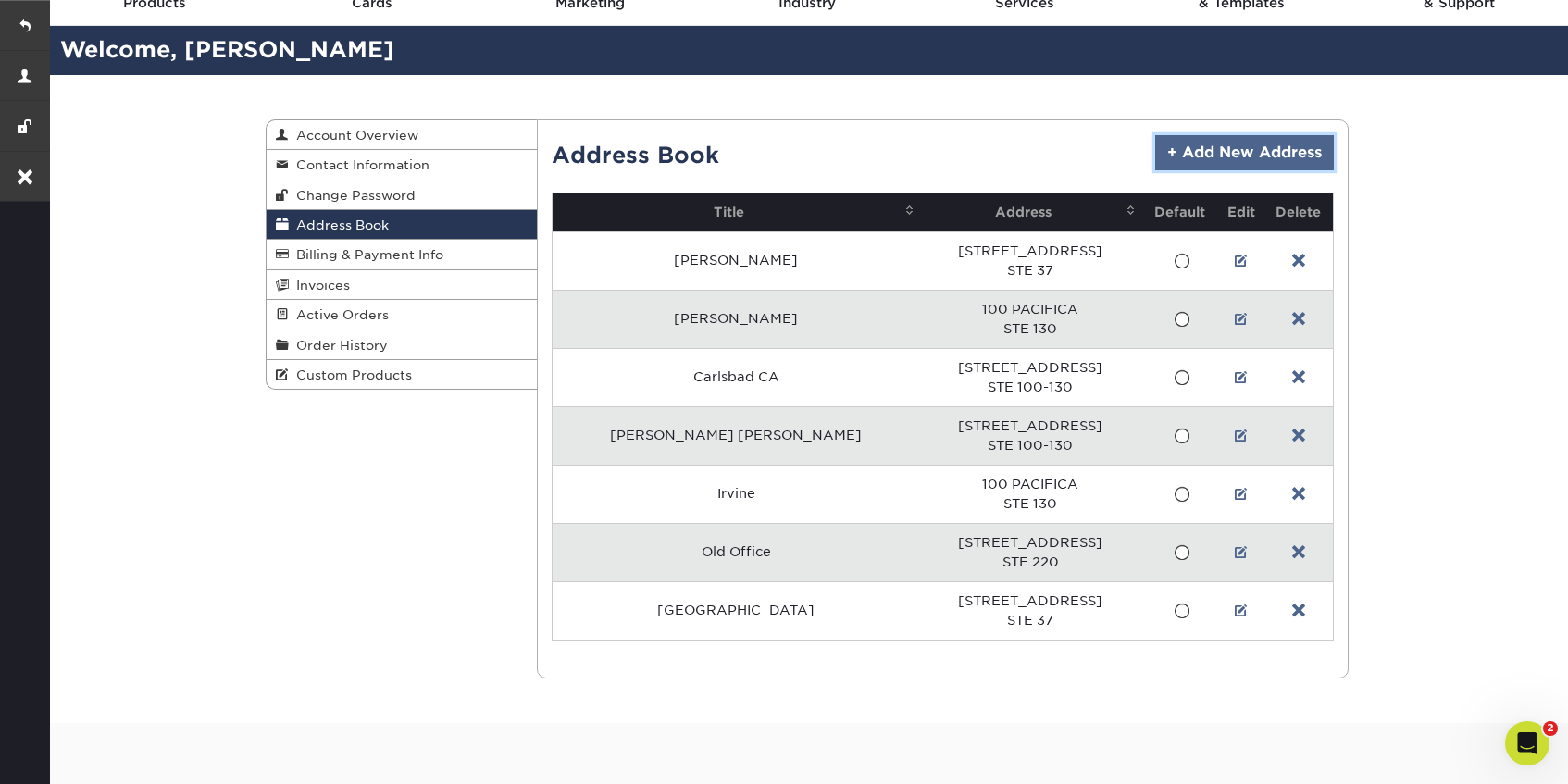
click at [1246, 140] on link "+ Add New Address" at bounding box center [1245, 152] width 179 height 35
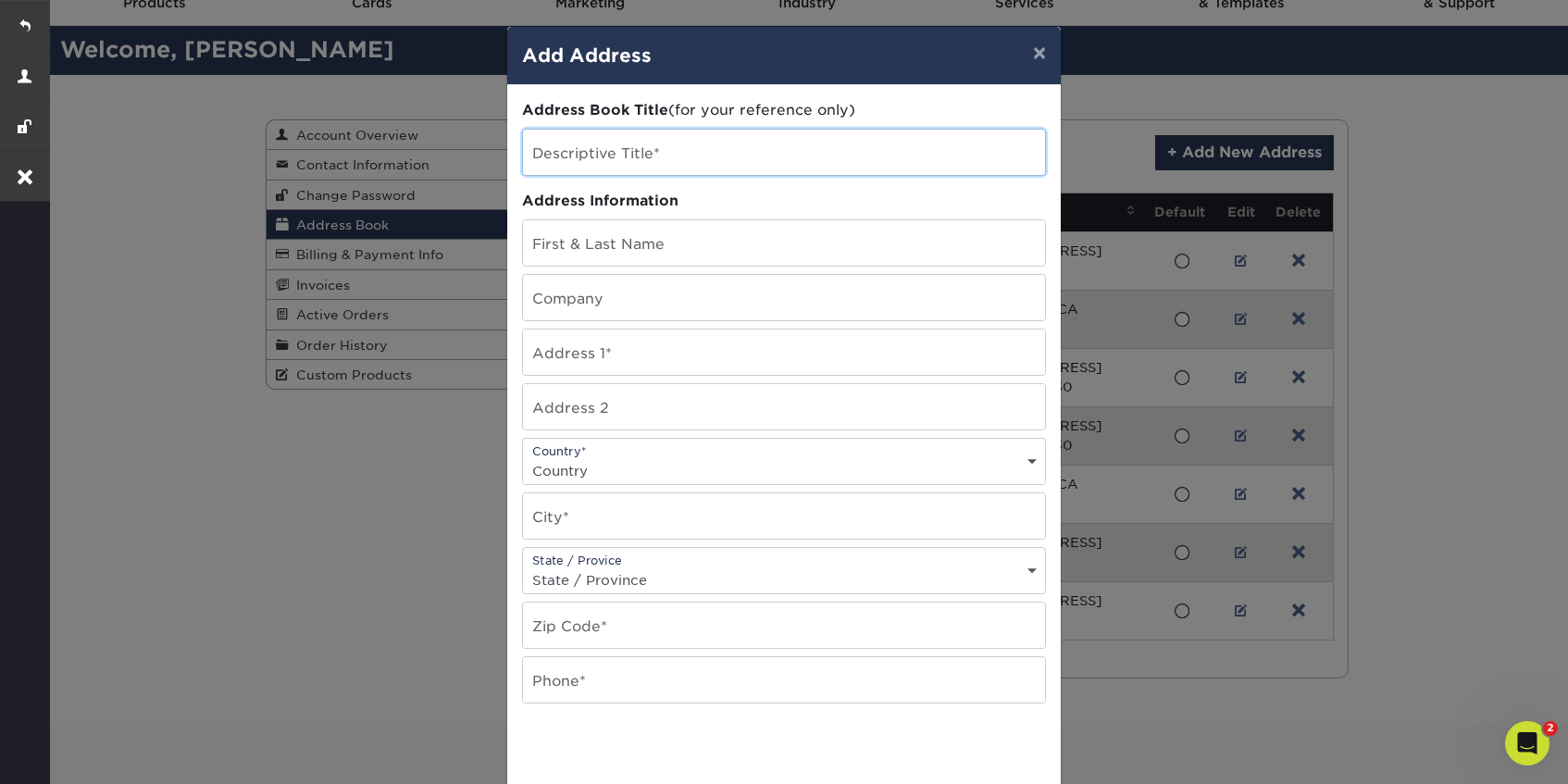
click at [682, 165] on input "text" at bounding box center [783, 152] width 522 height 45
paste input "[STREET_ADDRESS]"
type input "[STREET_ADDRESS]"
click at [608, 359] on input "text" at bounding box center [783, 353] width 522 height 45
paste input "[STREET_ADDRESS]"
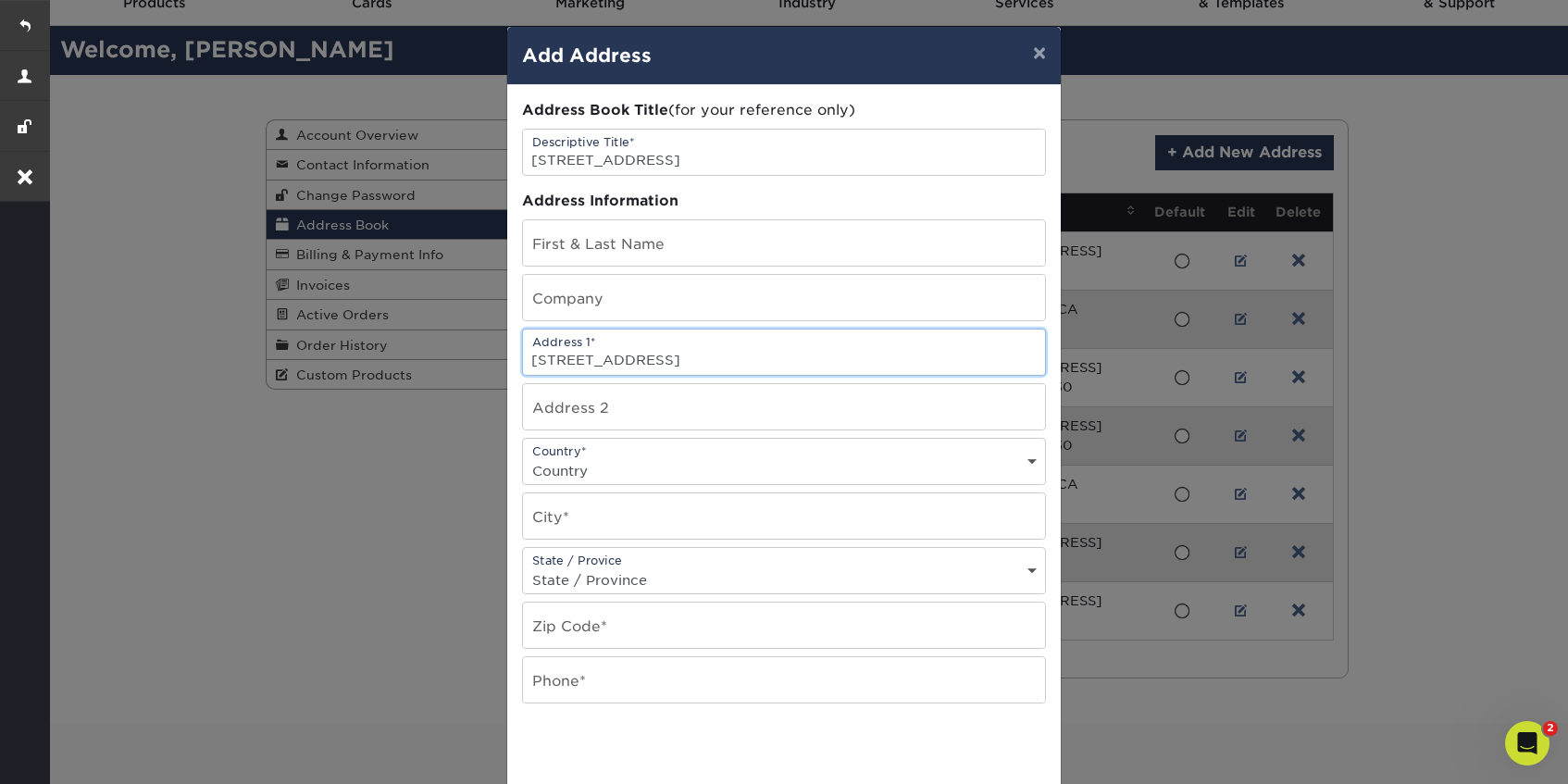
type input "[STREET_ADDRESS]"
click at [579, 422] on input "text" at bounding box center [783, 407] width 522 height 45
type input "Suite 950"
drag, startPoint x: 657, startPoint y: 359, endPoint x: 774, endPoint y: 361, distance: 117.0
click at [774, 361] on input "[STREET_ADDRESS]" at bounding box center [783, 353] width 522 height 45
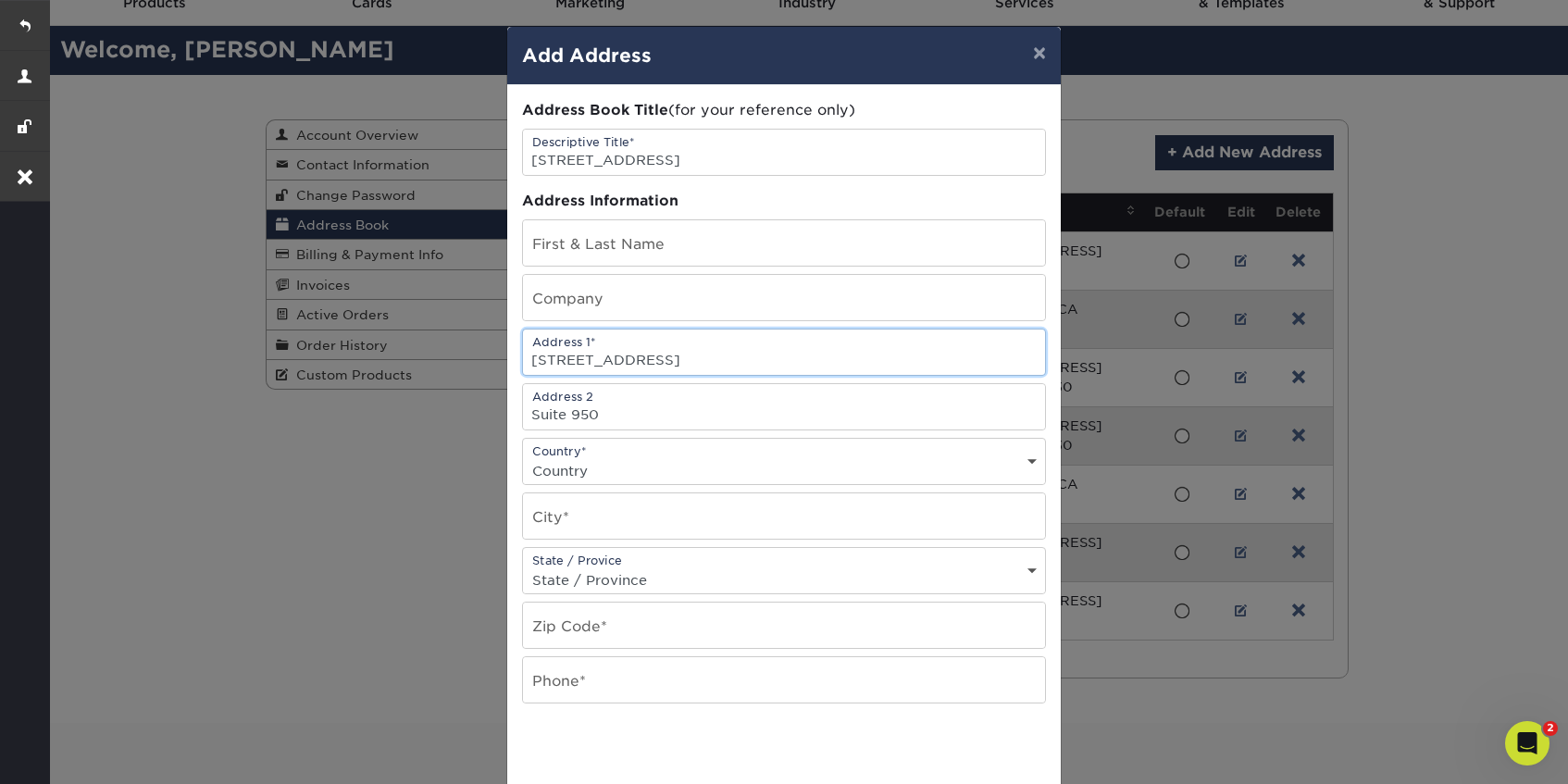
type input "[STREET_ADDRESS]"
click at [579, 255] on input "text" at bounding box center [783, 243] width 522 height 45
click at [564, 298] on input "text" at bounding box center [783, 297] width 522 height 45
paste input "[PERSON_NAME] [PERSON_NAME] LLP"
type input "[PERSON_NAME] [PERSON_NAME] LLP"
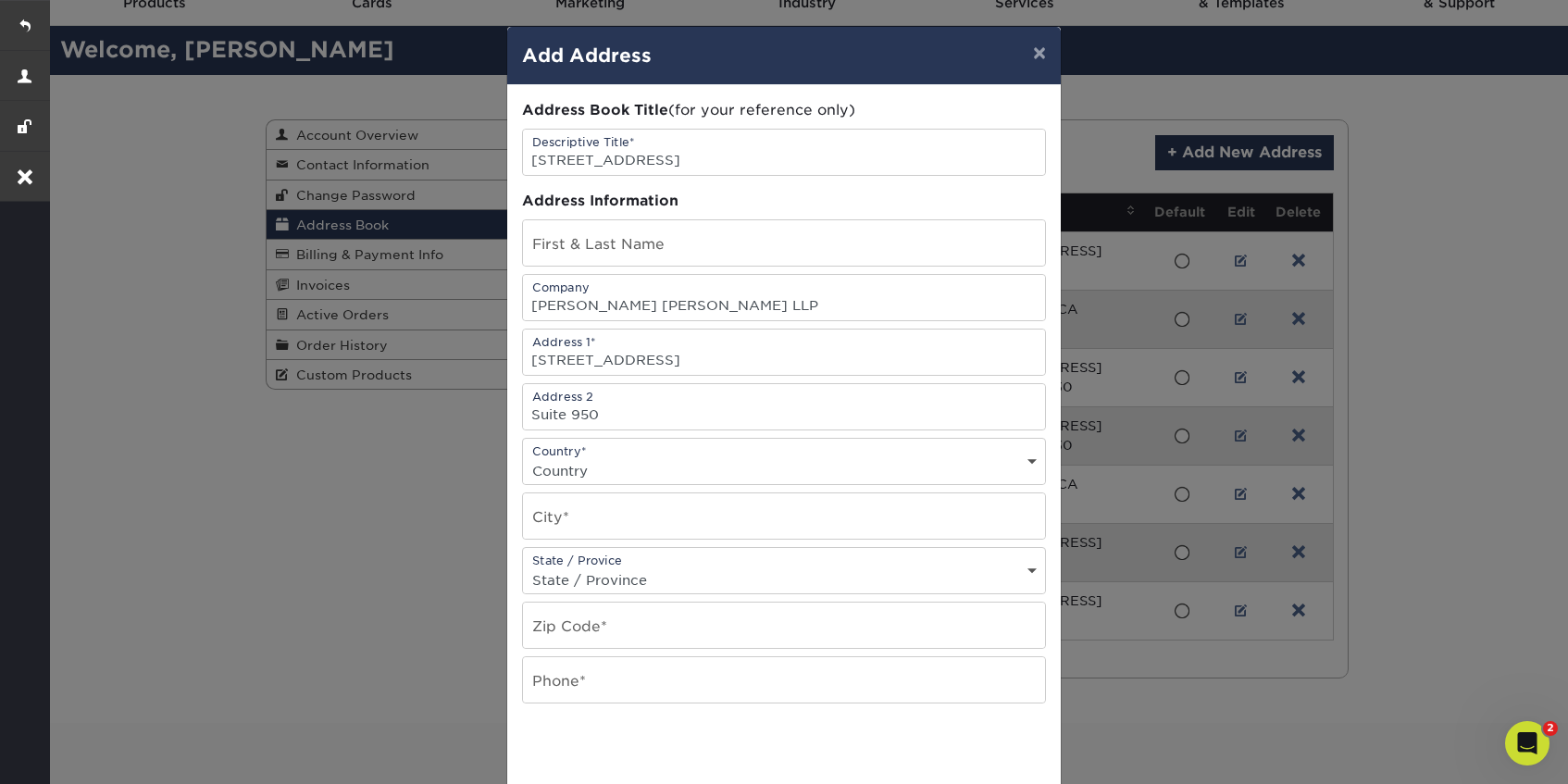
click at [567, 464] on select "Country United States Canada ----------------------------- Afghanistan Albania …" at bounding box center [783, 470] width 522 height 27
select select "US"
click at [523, 457] on select "Country United States Canada ----------------------------- Afghanistan Albania …" at bounding box center [783, 470] width 522 height 27
click at [612, 518] on input "text" at bounding box center [783, 516] width 522 height 45
type input "[GEOGRAPHIC_DATA]"
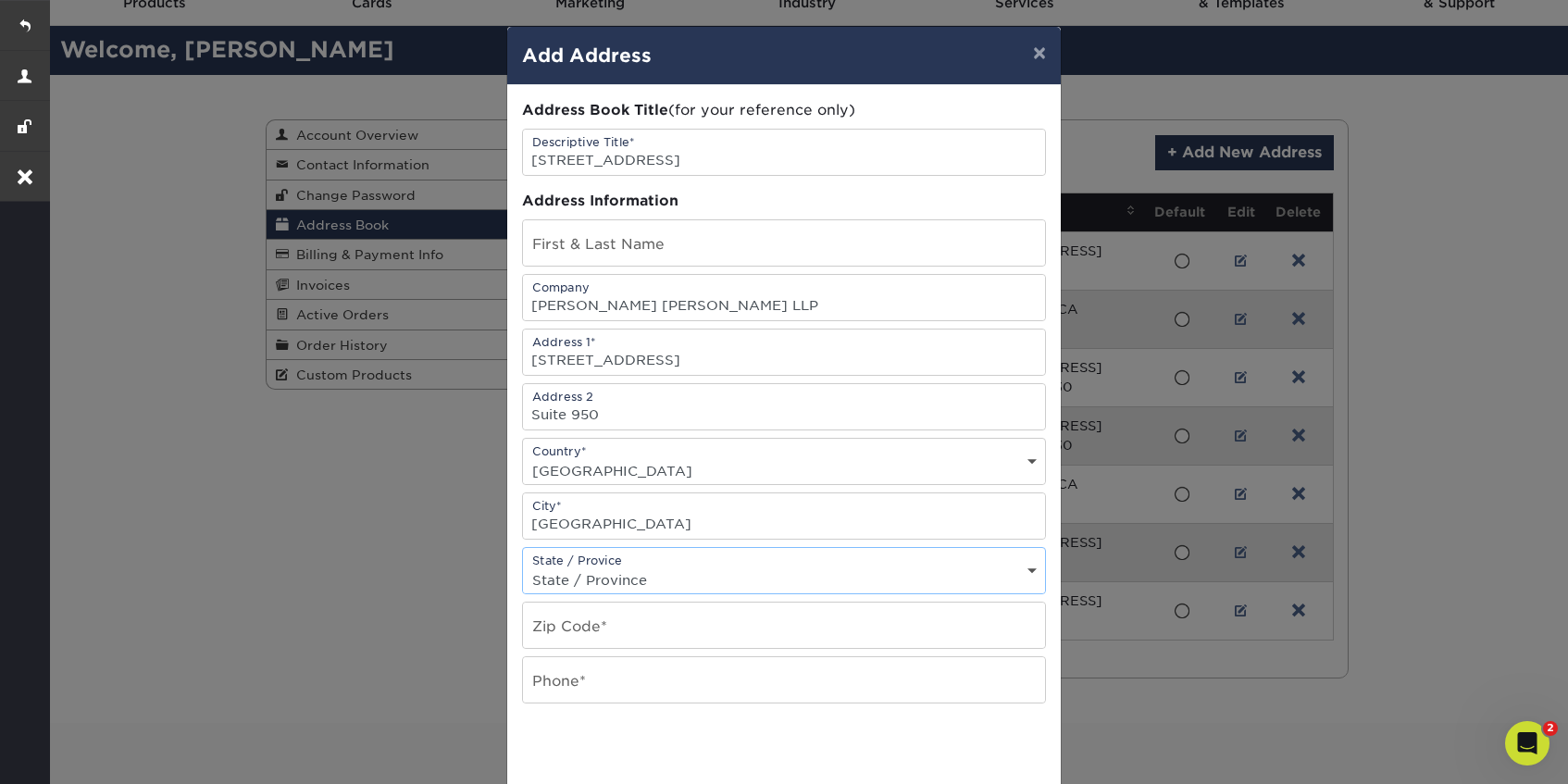
select select "CA"
click at [572, 634] on input "text" at bounding box center [783, 625] width 522 height 45
paste input "92101"
type input "92101"
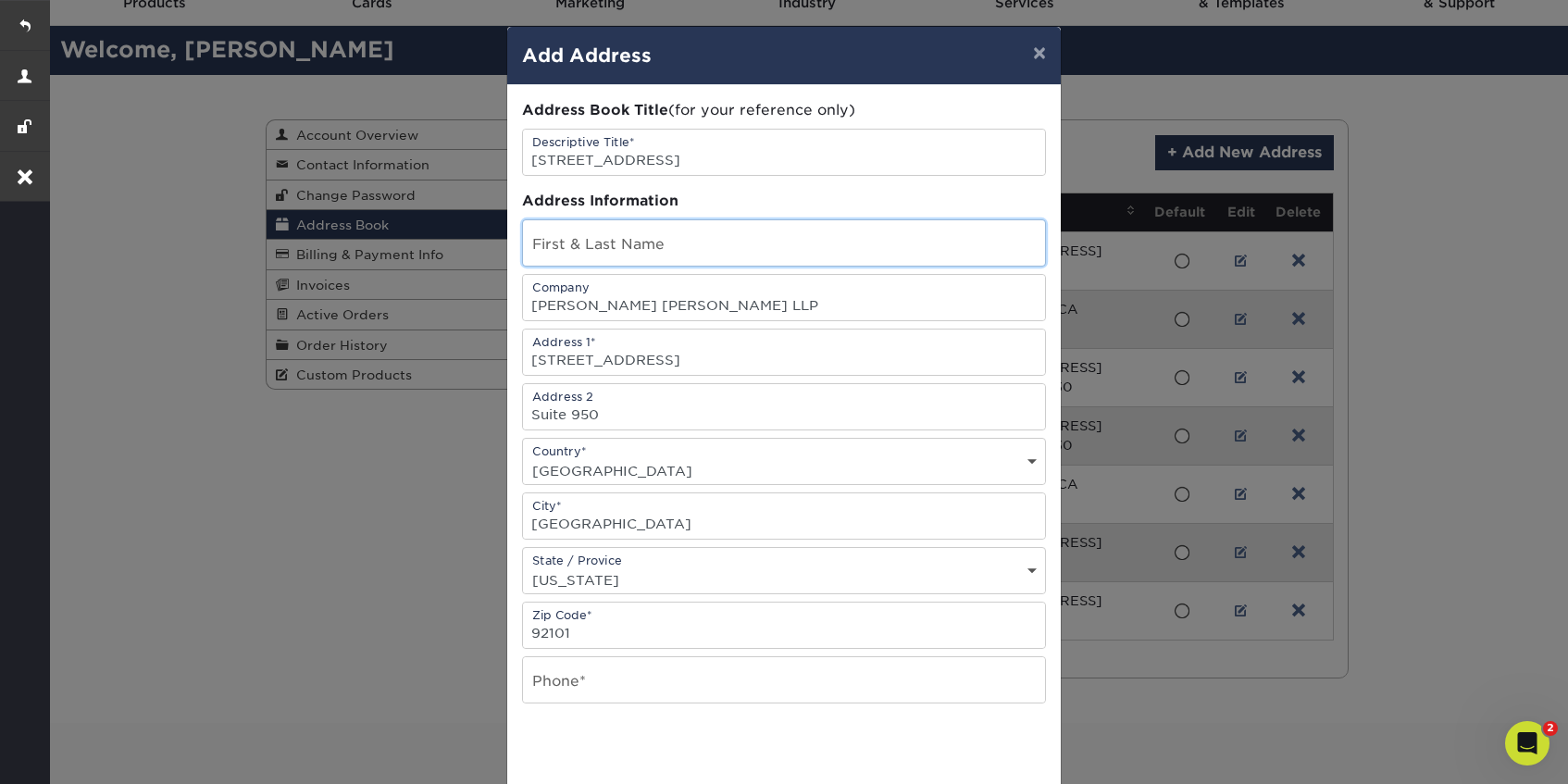
click at [590, 252] on input "text" at bounding box center [783, 243] width 522 height 45
paste input "SANDRA L. MOMINEE"
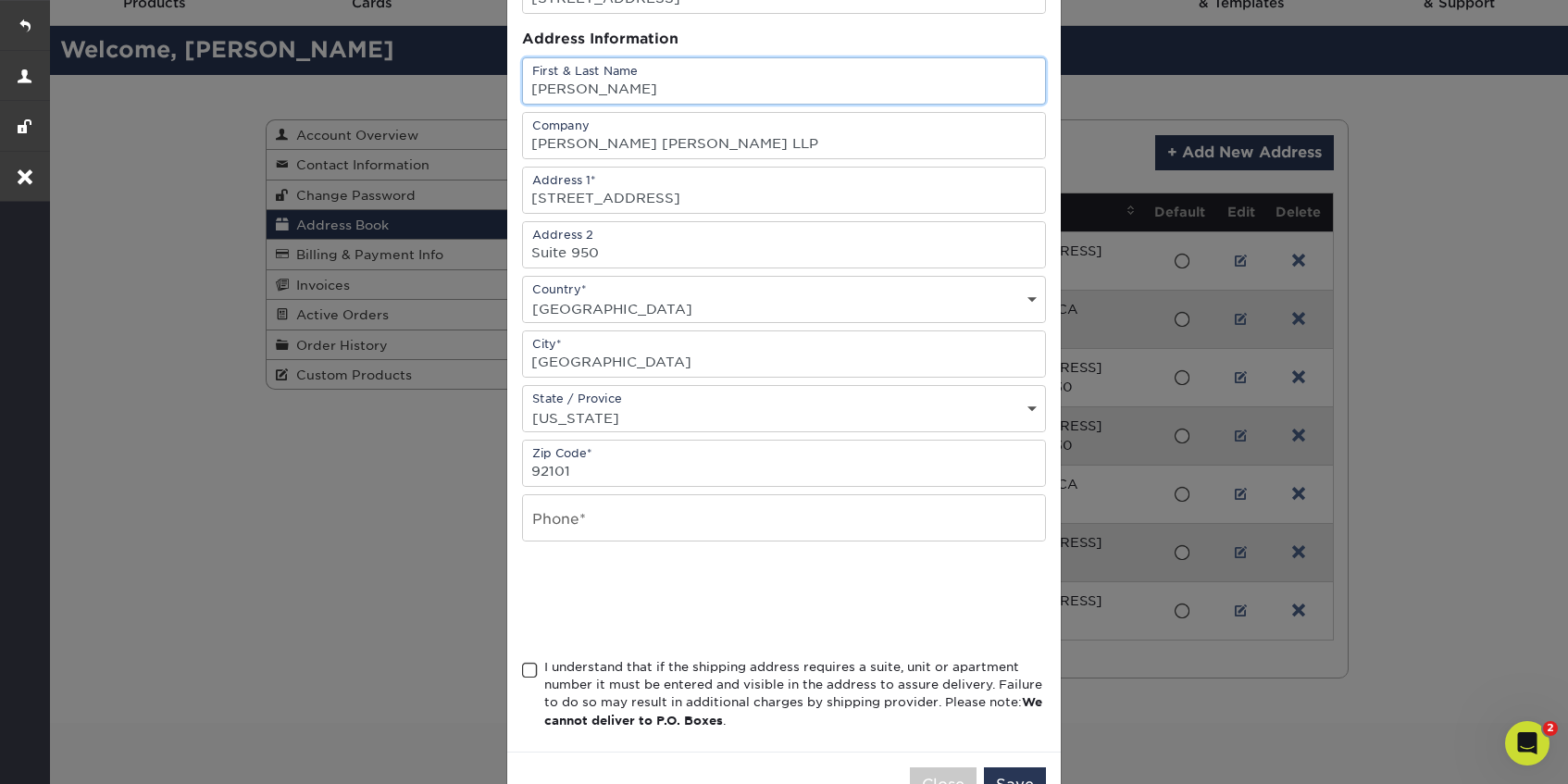
scroll to position [168, 0]
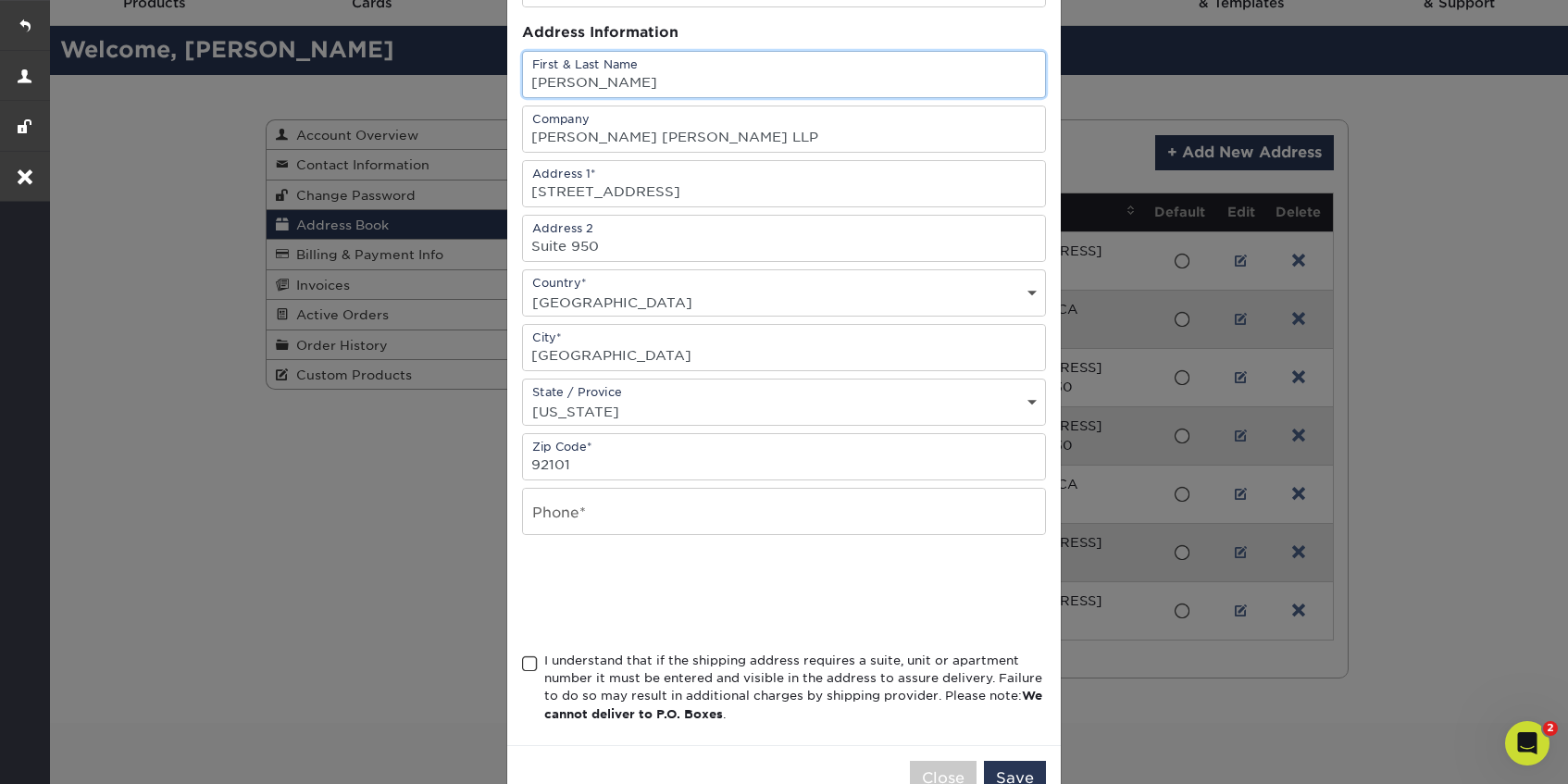
type input "SANDRA L. MOMINEE"
click at [533, 662] on span at bounding box center [529, 664] width 16 height 18
click at [0, 0] on input "I understand that if the shipping address requires a suite, unit or apartment n…" at bounding box center [0, 0] width 0 height 0
click at [566, 517] on input "text" at bounding box center [783, 511] width 522 height 45
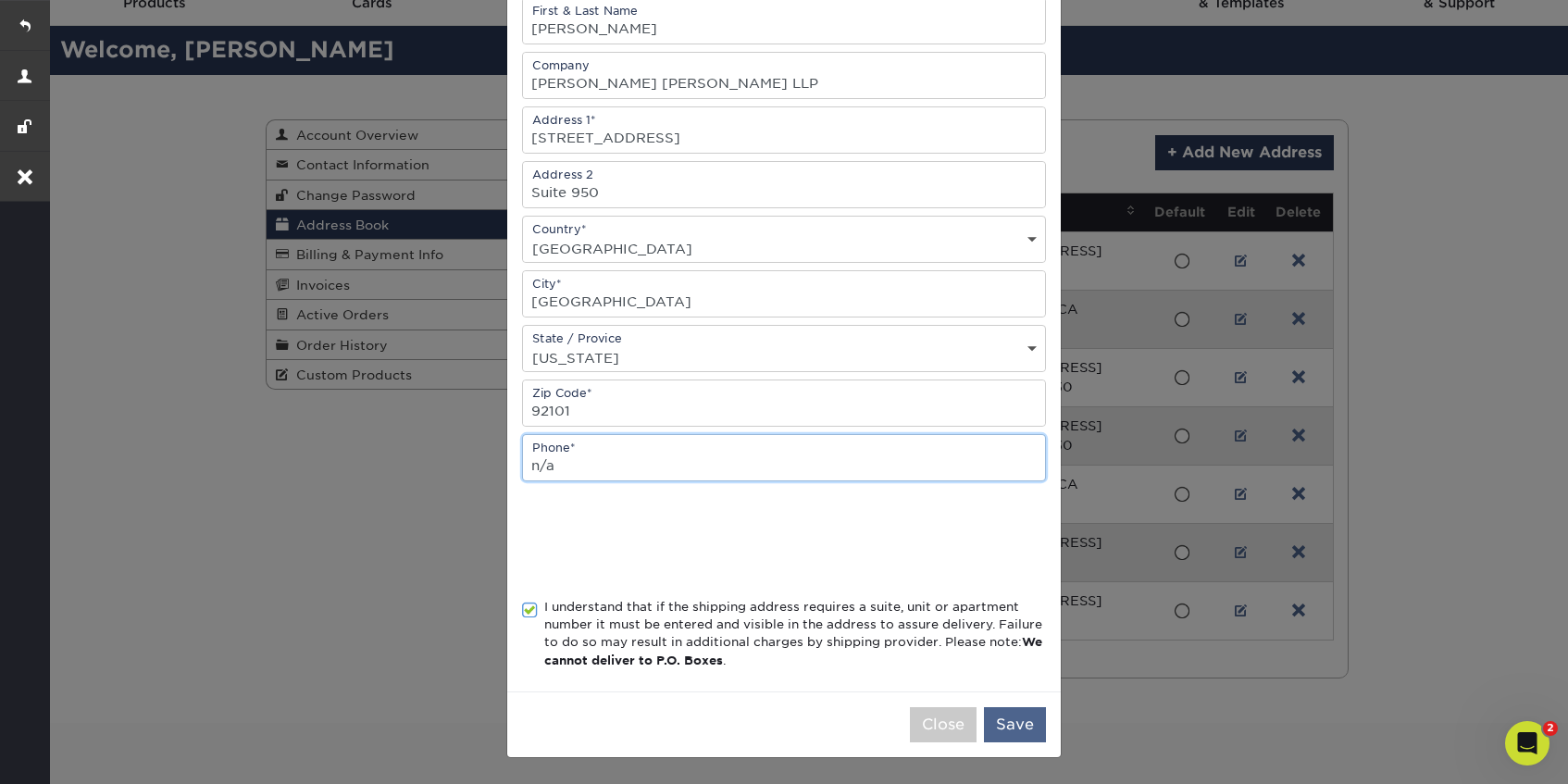
type input "n/a"
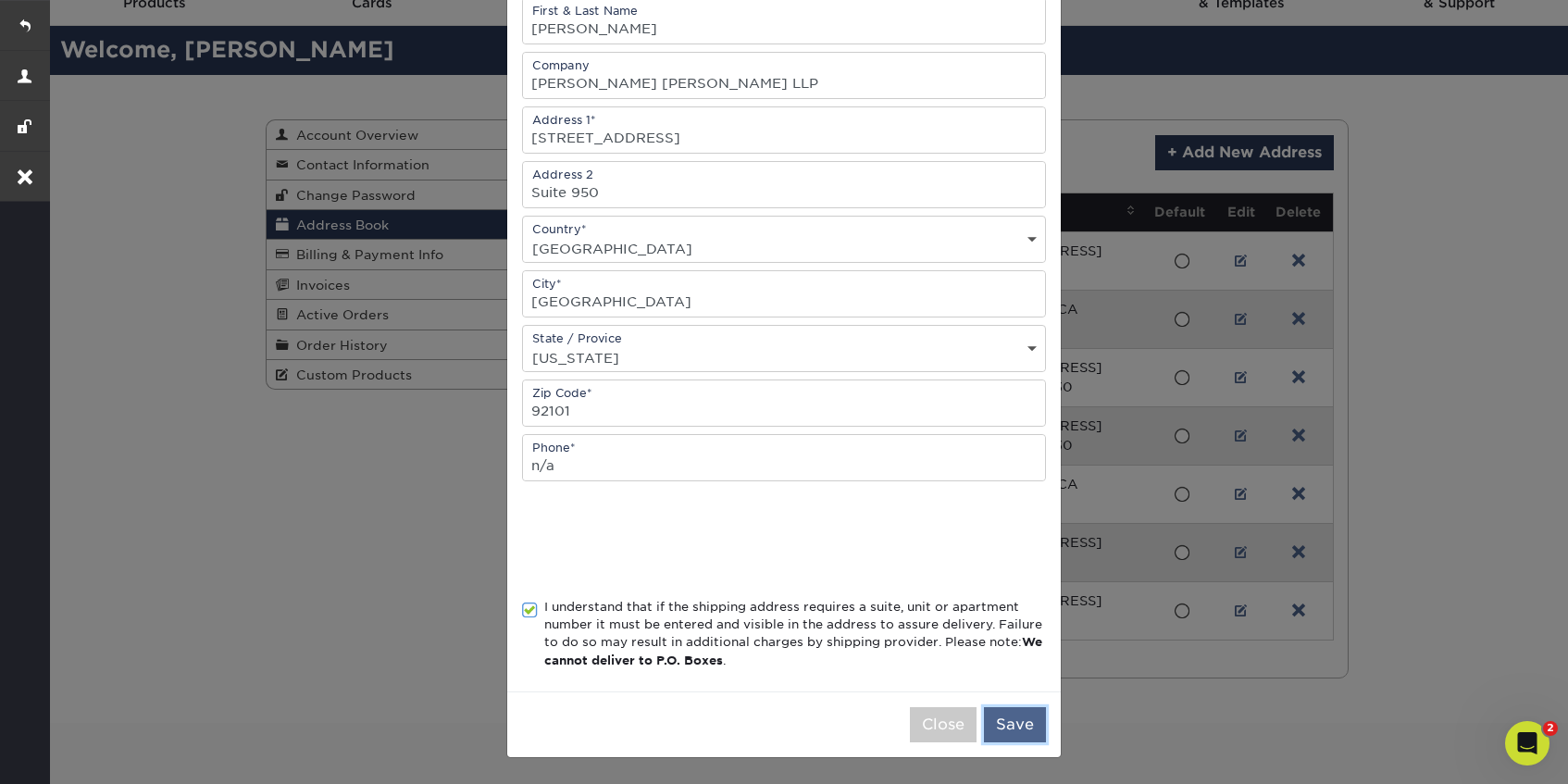
click at [1012, 724] on button "Save" at bounding box center [1015, 724] width 62 height 35
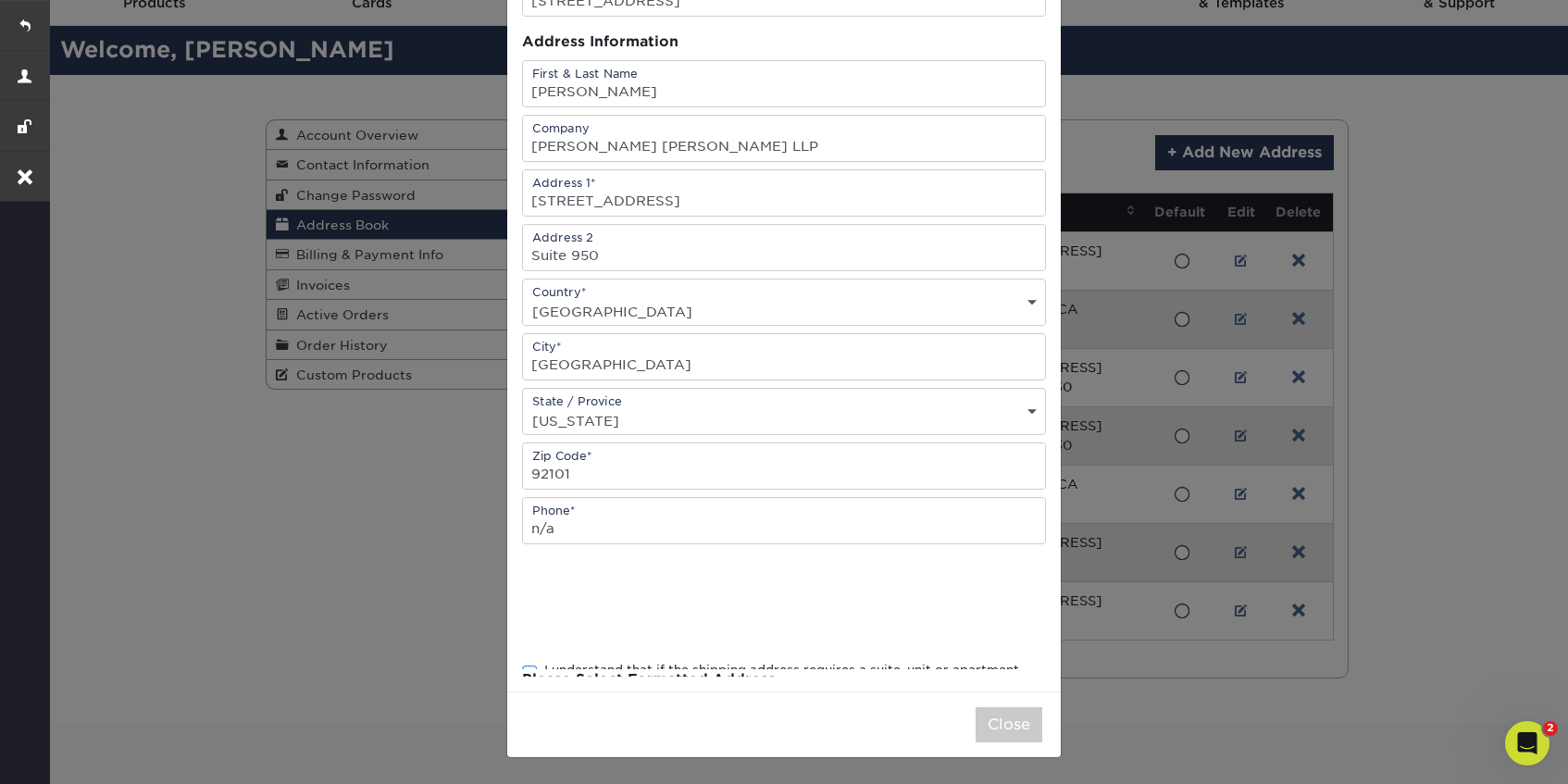
scroll to position [0, 0]
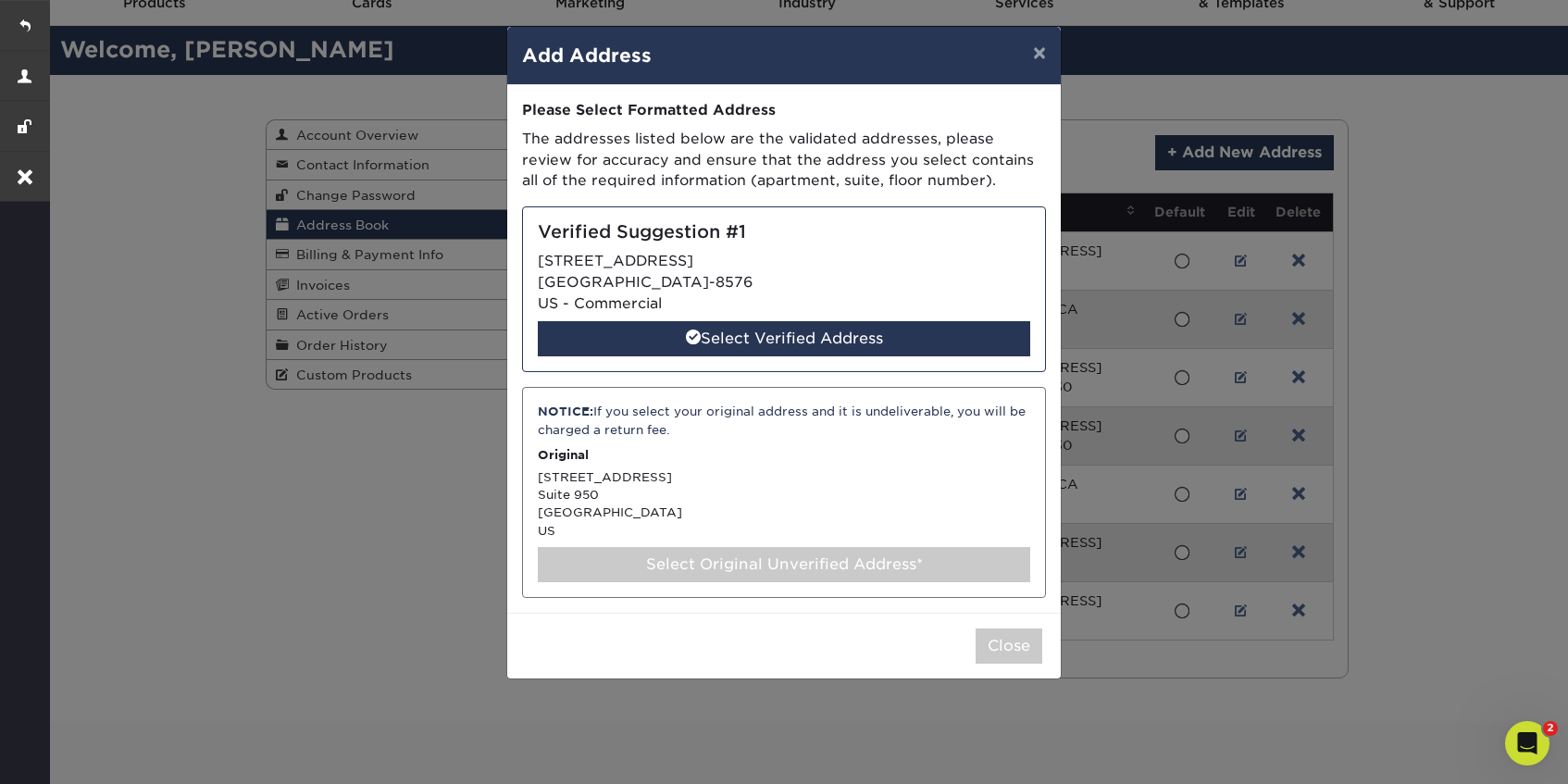
click at [709, 571] on div "Select Original Unverified Address*" at bounding box center [784, 564] width 493 height 35
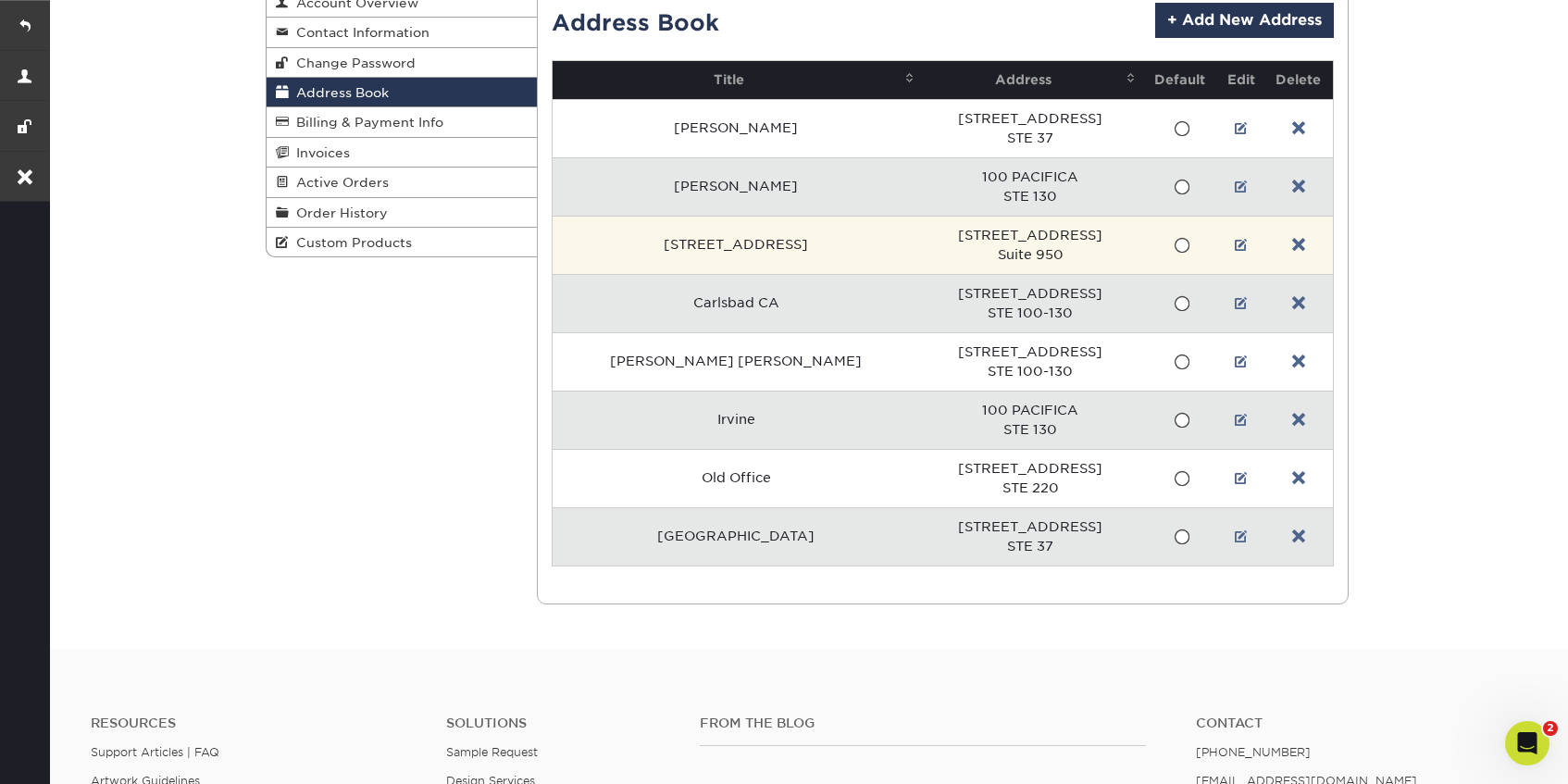
click at [1181, 246] on span at bounding box center [1182, 245] width 16 height 18
click at [0, 0] on input "radio" at bounding box center [0, 0] width 0 height 0
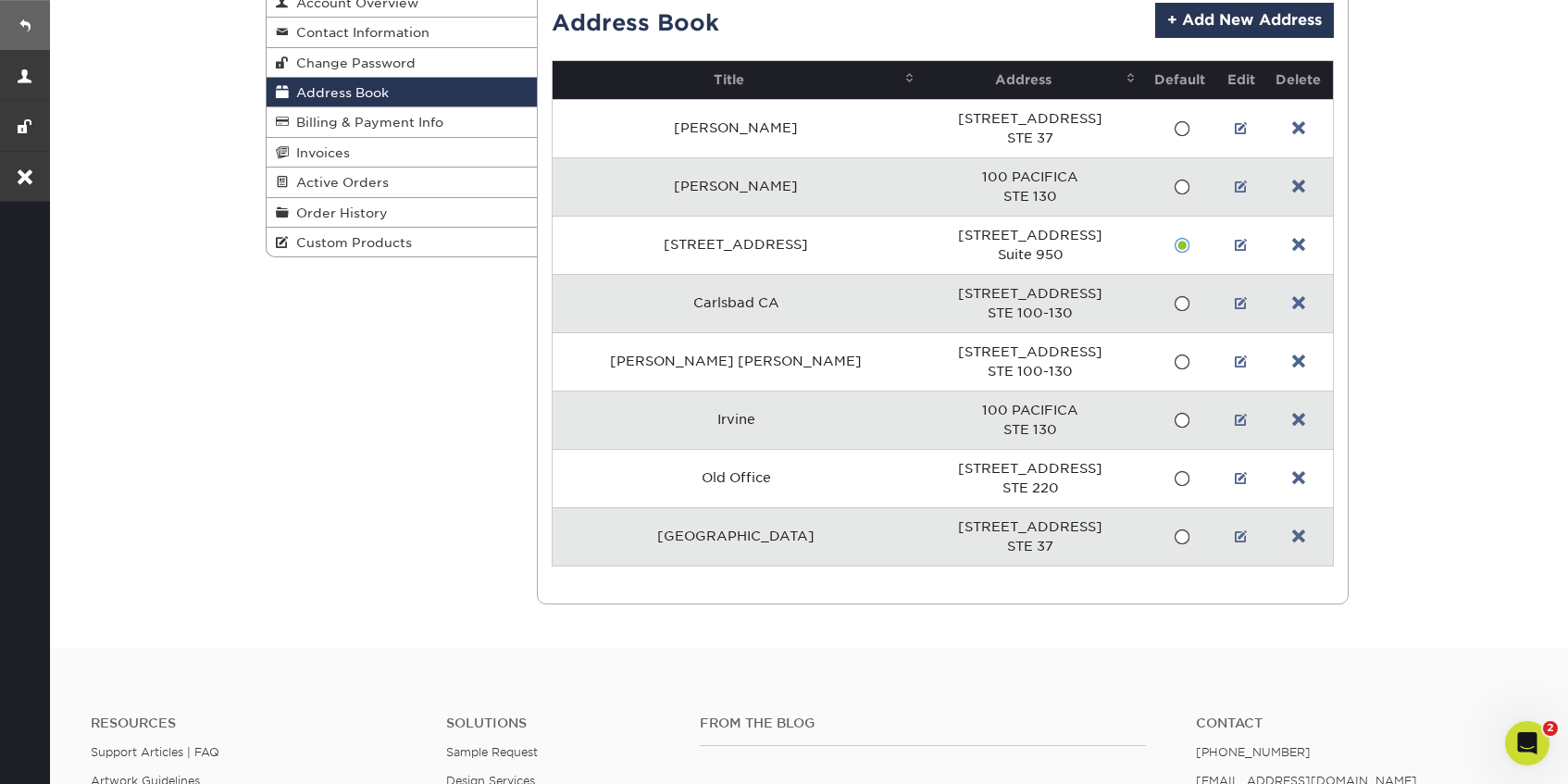
click at [20, 29] on link at bounding box center [24, 24] width 50 height 50
